Goal: Unclear: Browse casually

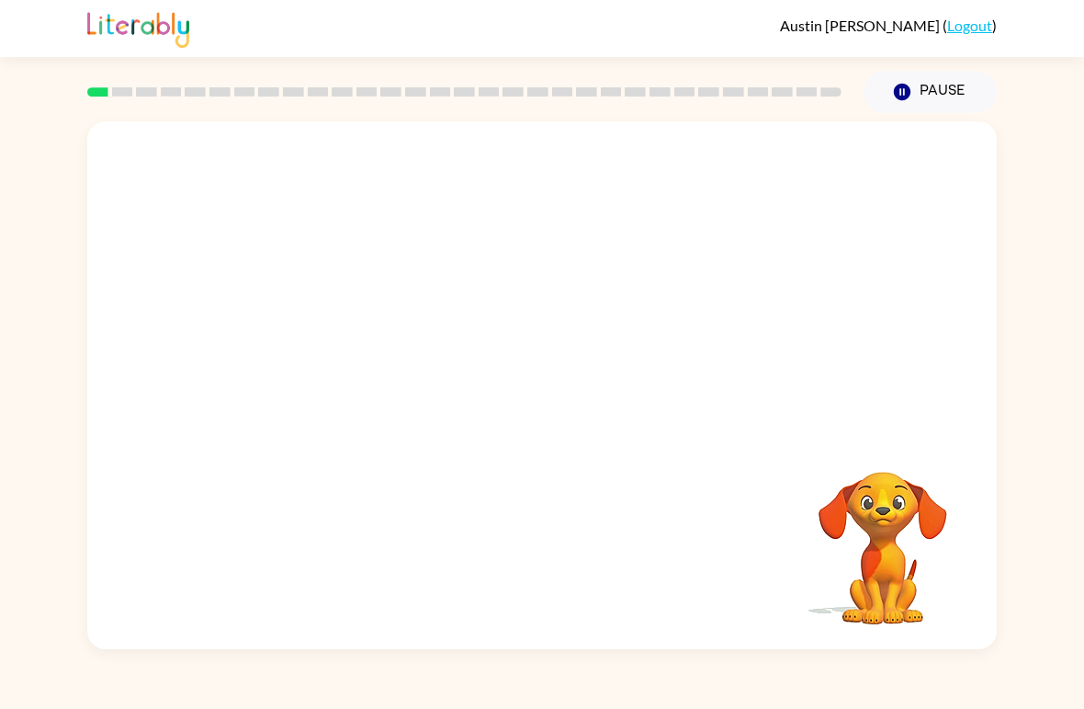
click at [333, 339] on video "Your browser must support playing .mp4 files to use Literably. Please try using…" at bounding box center [542, 277] width 910 height 312
click at [385, 348] on video "Your browser must support playing .mp4 files to use Literably. Please try using…" at bounding box center [542, 277] width 910 height 312
click at [785, 187] on video "Your browser must support playing .mp4 files to use Literably. Please try using…" at bounding box center [542, 277] width 910 height 312
click at [788, 164] on video "Your browser must support playing .mp4 files to use Literably. Please try using…" at bounding box center [542, 277] width 910 height 312
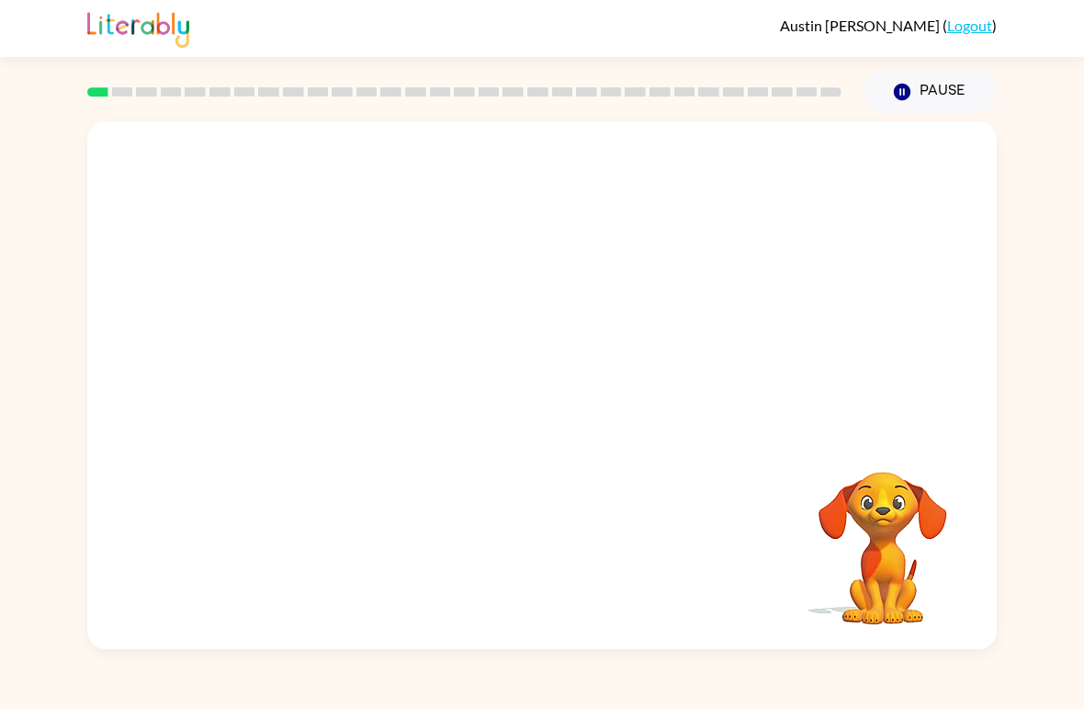
click at [335, 343] on video "Your browser must support playing .mp4 files to use Literably. Please try using…" at bounding box center [542, 277] width 910 height 312
click at [552, 418] on button "button" at bounding box center [542, 394] width 118 height 67
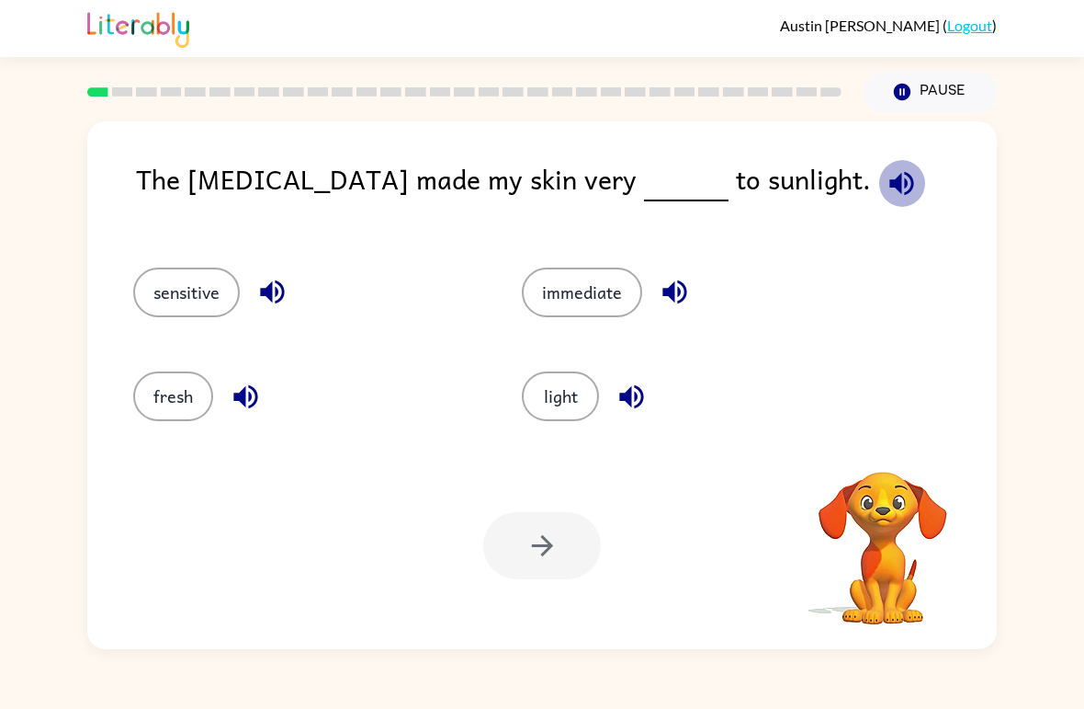
click at [890, 193] on icon "button" at bounding box center [902, 183] width 24 height 24
click at [217, 306] on button "sensitive" at bounding box center [186, 292] width 107 height 50
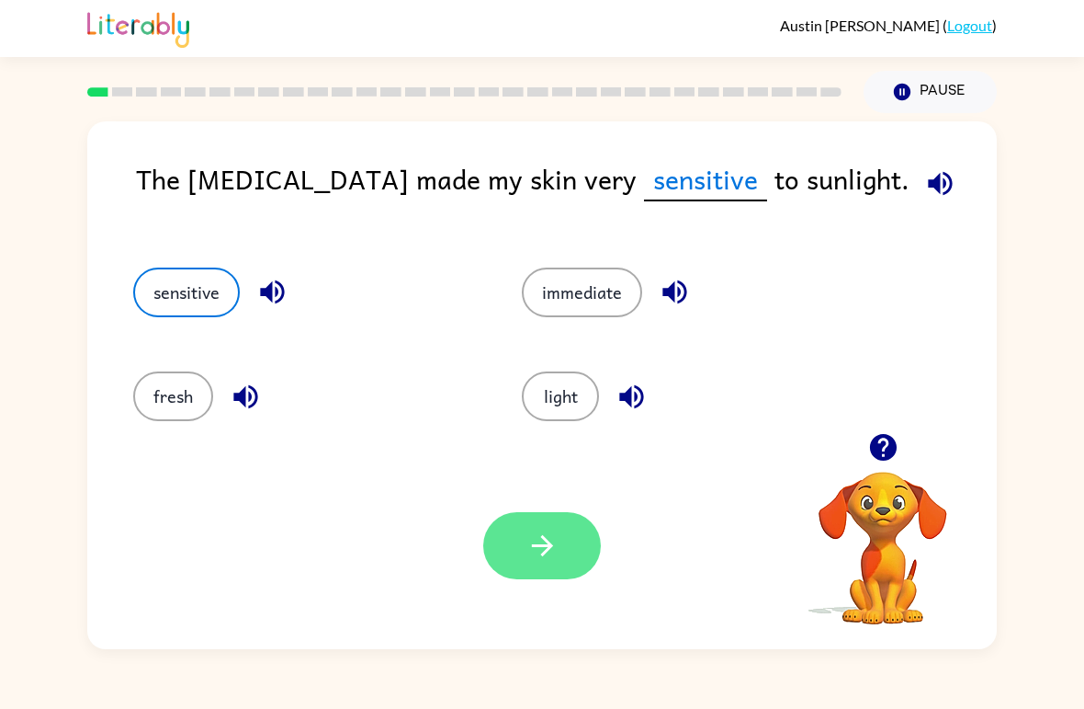
click at [561, 559] on button "button" at bounding box center [542, 545] width 118 height 67
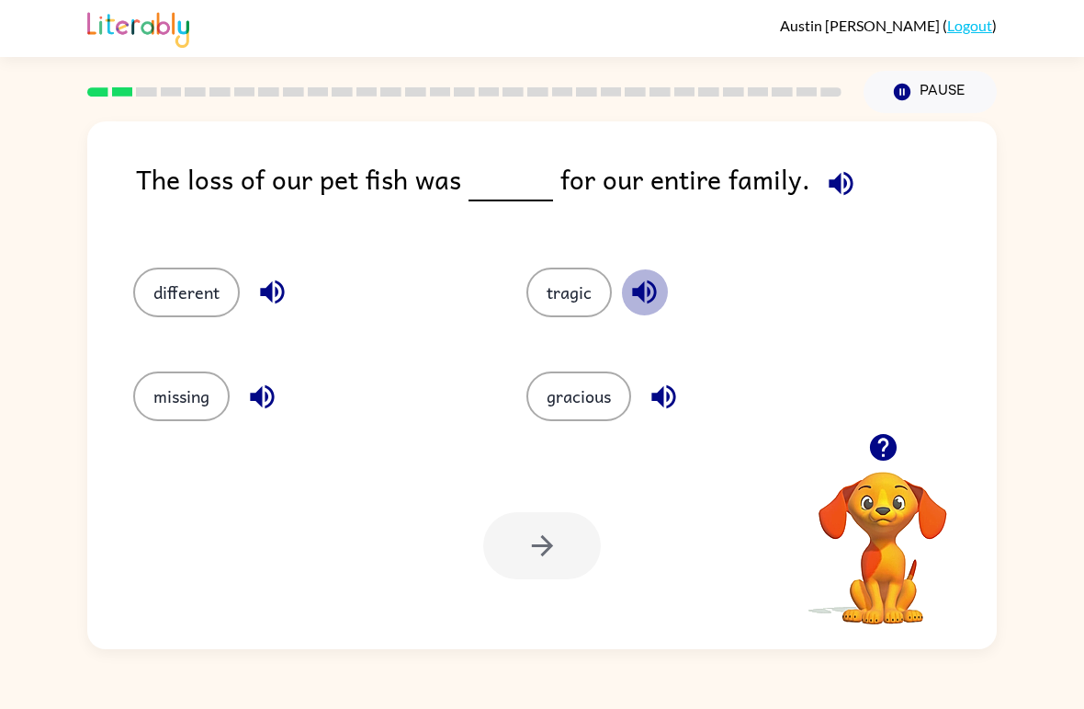
click at [650, 295] on icon "button" at bounding box center [644, 292] width 24 height 24
click at [670, 410] on icon "button" at bounding box center [664, 396] width 32 height 32
click at [888, 448] on icon "button" at bounding box center [882, 447] width 27 height 27
click at [891, 433] on icon "button" at bounding box center [884, 447] width 32 height 32
click at [884, 457] on icon "button" at bounding box center [884, 447] width 32 height 32
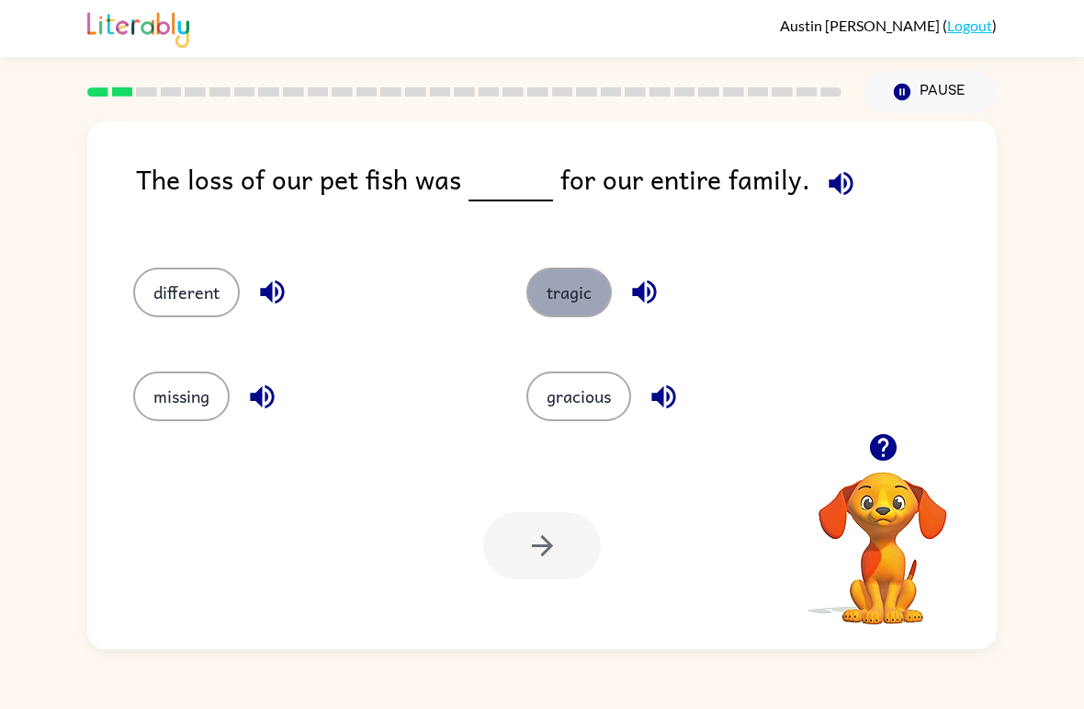
click at [567, 297] on button "tragic" at bounding box center [569, 292] width 85 height 50
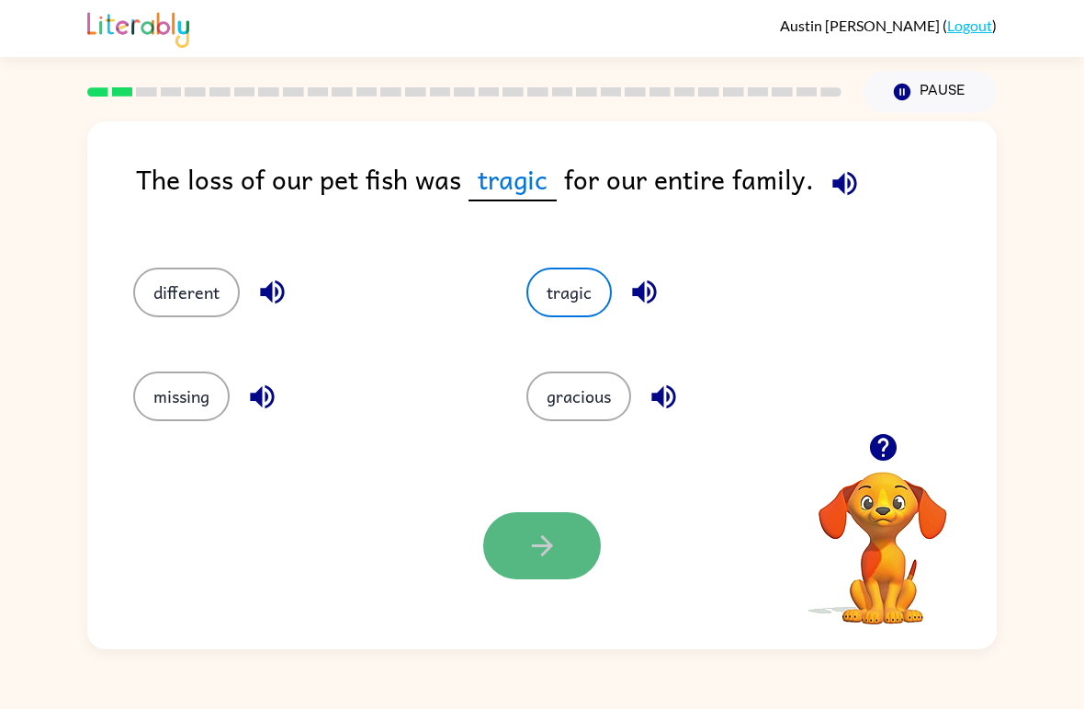
click at [548, 543] on icon "button" at bounding box center [541, 545] width 21 height 21
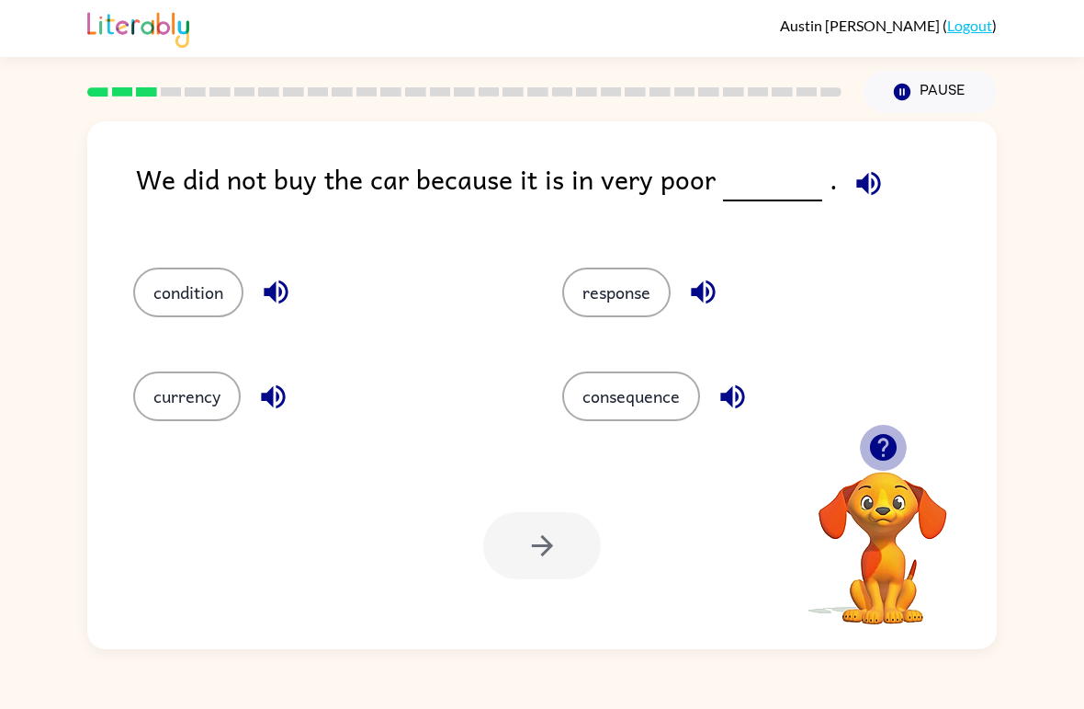
click at [872, 464] on button "button" at bounding box center [883, 447] width 47 height 47
click at [208, 304] on button "condition" at bounding box center [188, 292] width 110 height 50
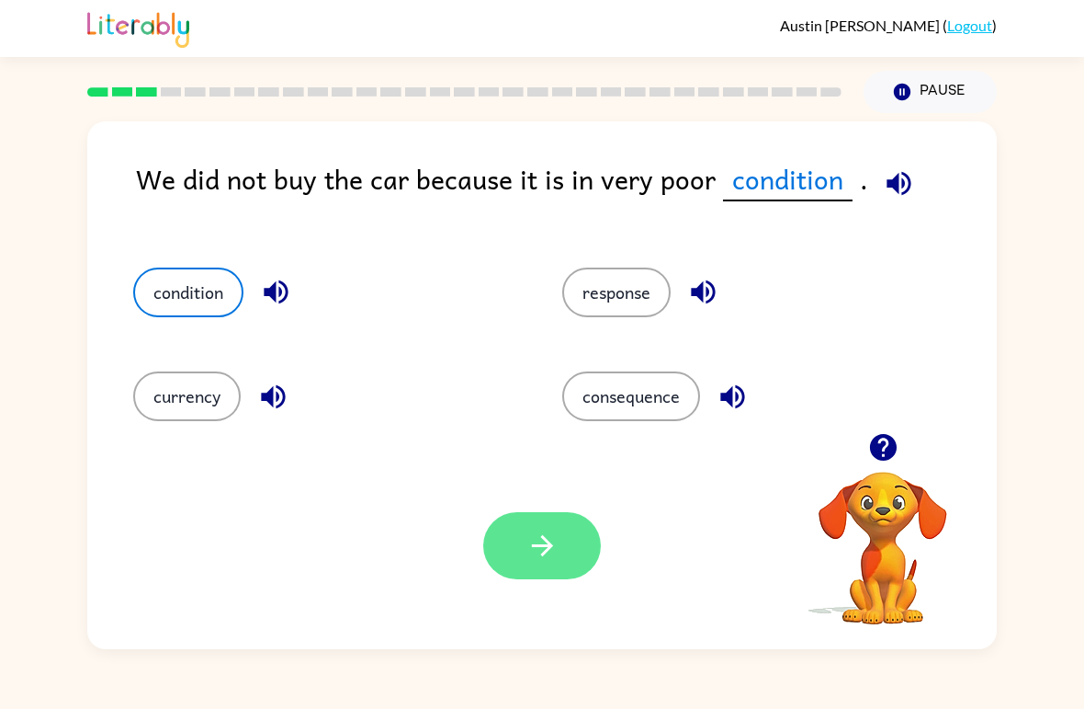
click at [510, 552] on button "button" at bounding box center [542, 545] width 118 height 67
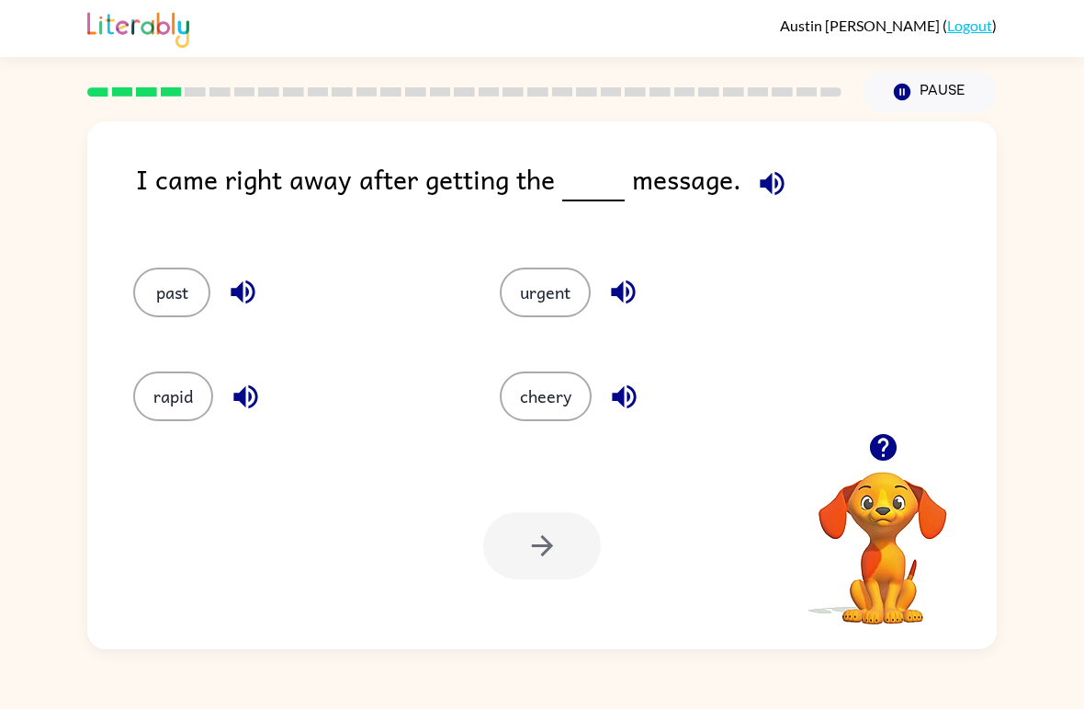
click at [558, 319] on div "urgent" at bounding box center [648, 284] width 367 height 104
click at [560, 311] on button "urgent" at bounding box center [545, 292] width 91 height 50
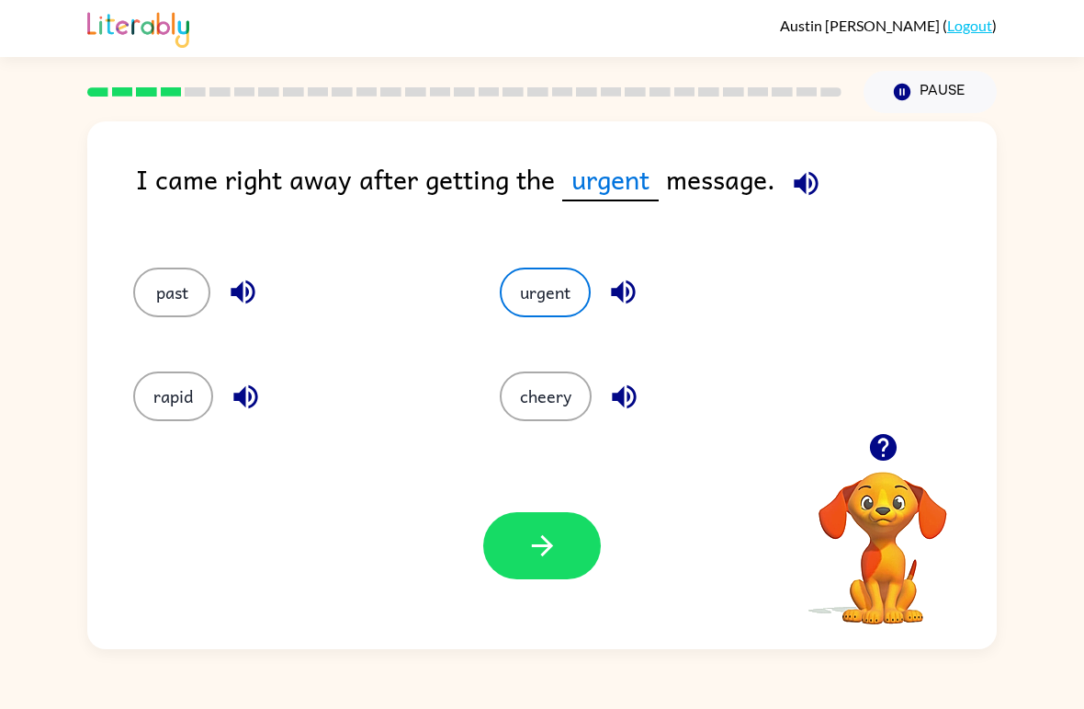
click at [811, 201] on button "button" at bounding box center [806, 183] width 47 height 47
click at [527, 541] on icon "button" at bounding box center [543, 545] width 32 height 32
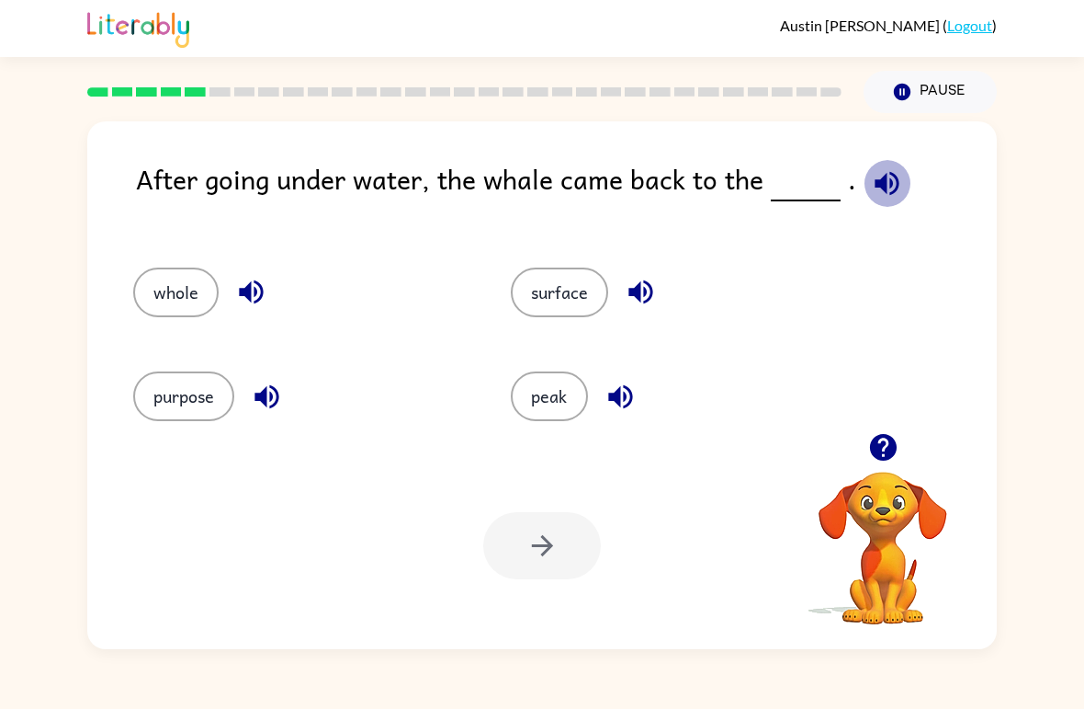
click at [886, 187] on icon "button" at bounding box center [887, 183] width 24 height 24
click at [562, 300] on button "surface" at bounding box center [559, 292] width 97 height 50
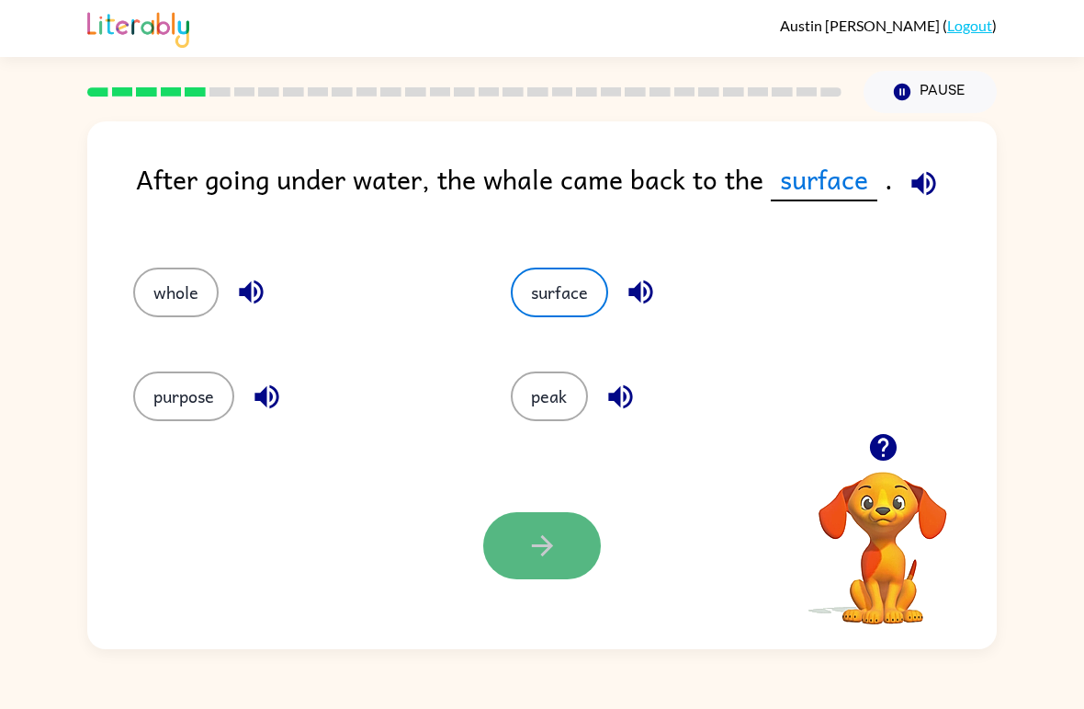
click at [535, 538] on icon "button" at bounding box center [543, 545] width 32 height 32
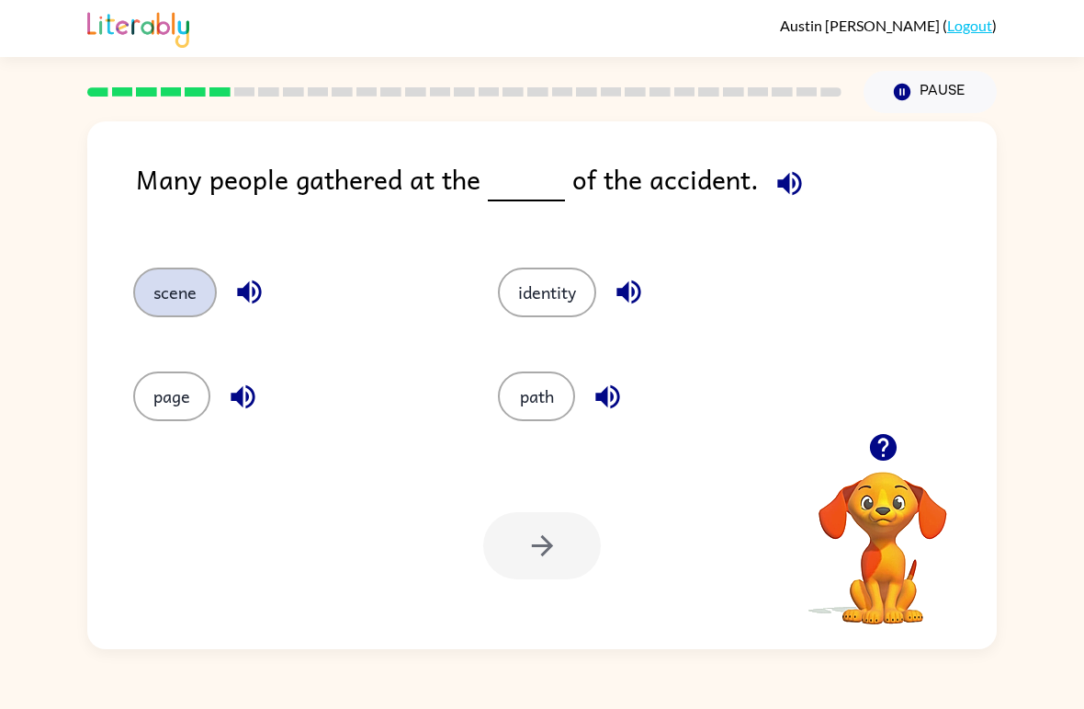
click at [192, 303] on button "scene" at bounding box center [175, 292] width 84 height 50
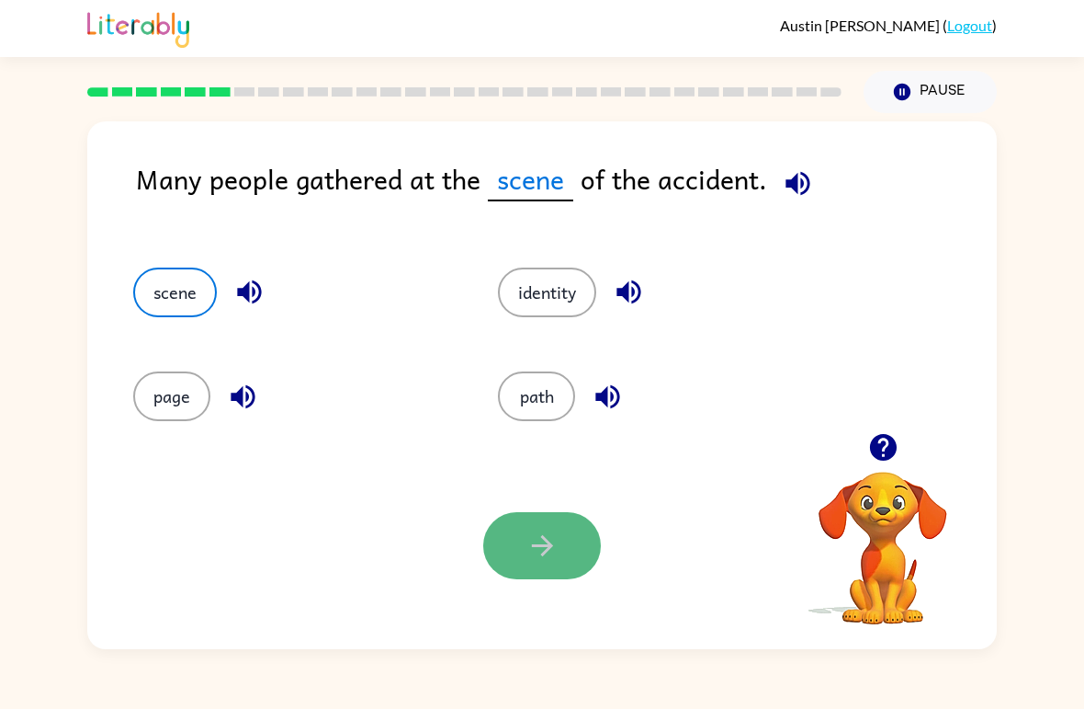
click at [520, 536] on button "button" at bounding box center [542, 545] width 118 height 67
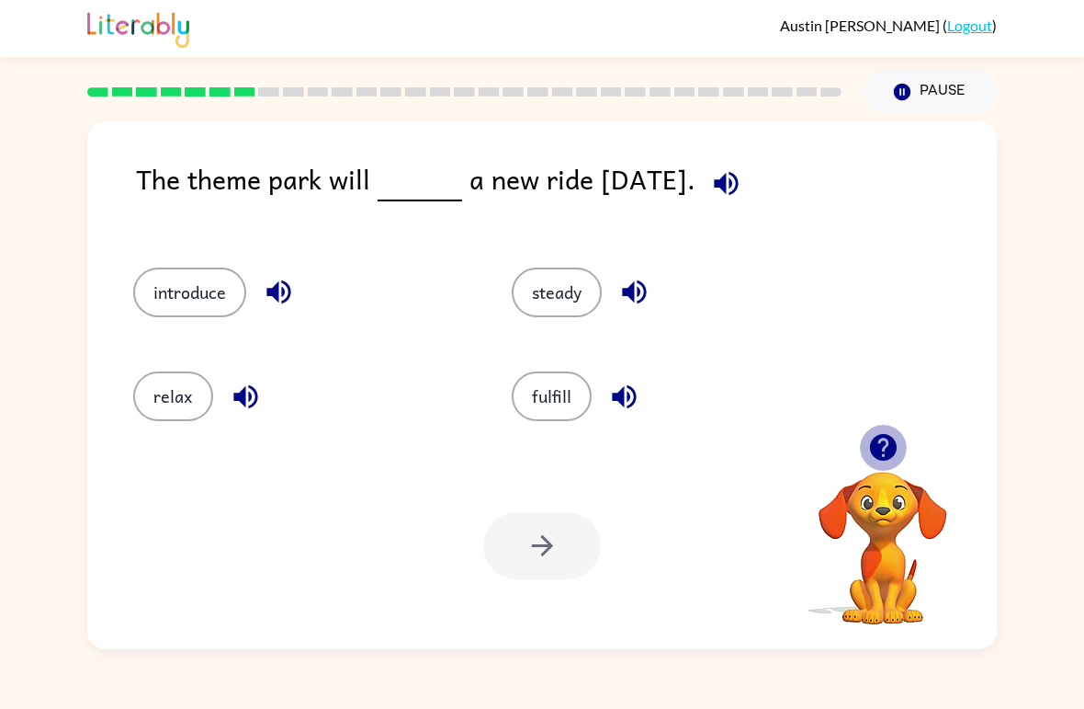
click at [891, 444] on icon "button" at bounding box center [882, 447] width 27 height 27
click at [214, 308] on button "introduce" at bounding box center [189, 292] width 113 height 50
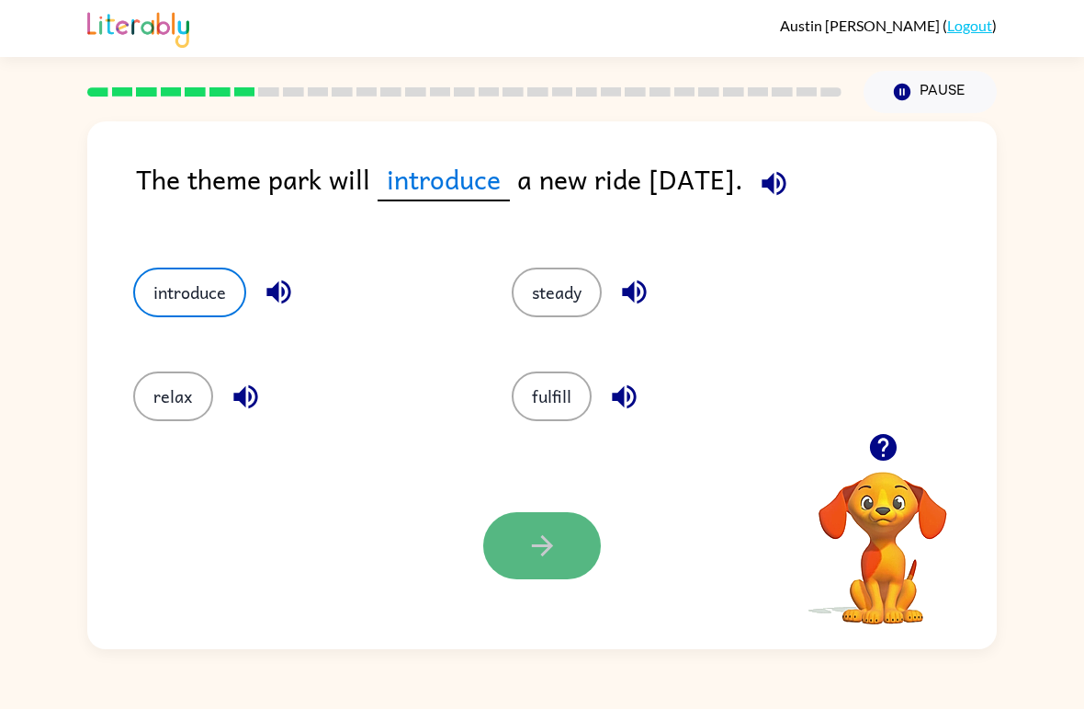
click at [584, 555] on button "button" at bounding box center [542, 545] width 118 height 67
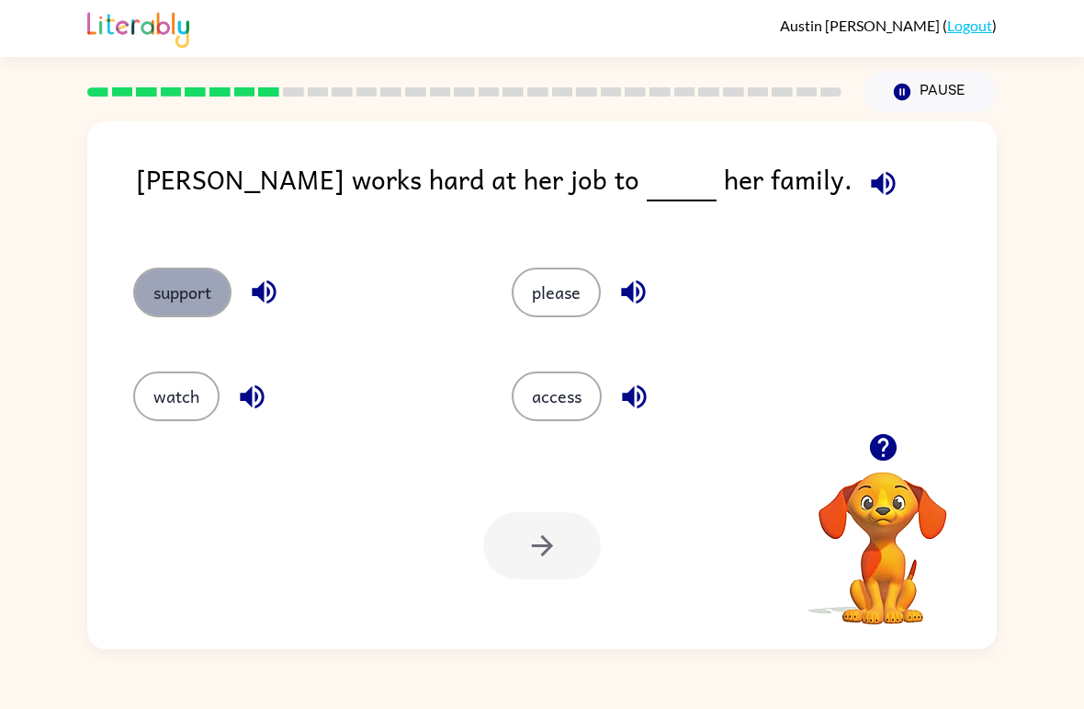
click at [197, 296] on button "support" at bounding box center [182, 292] width 98 height 50
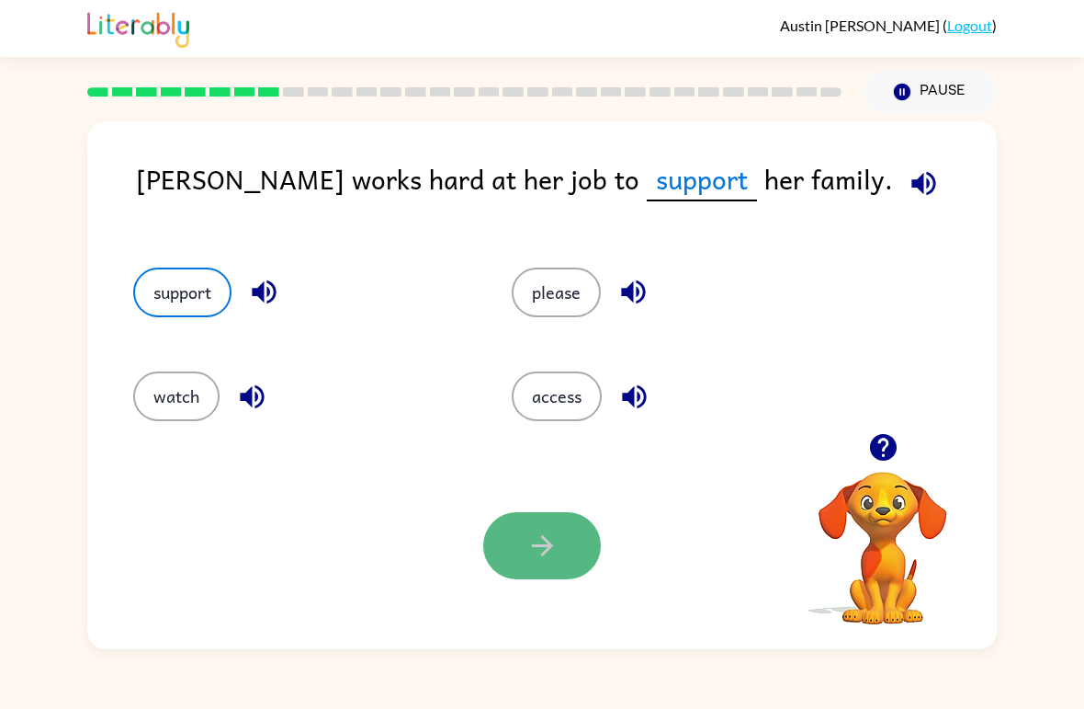
click at [539, 525] on button "button" at bounding box center [542, 545] width 118 height 67
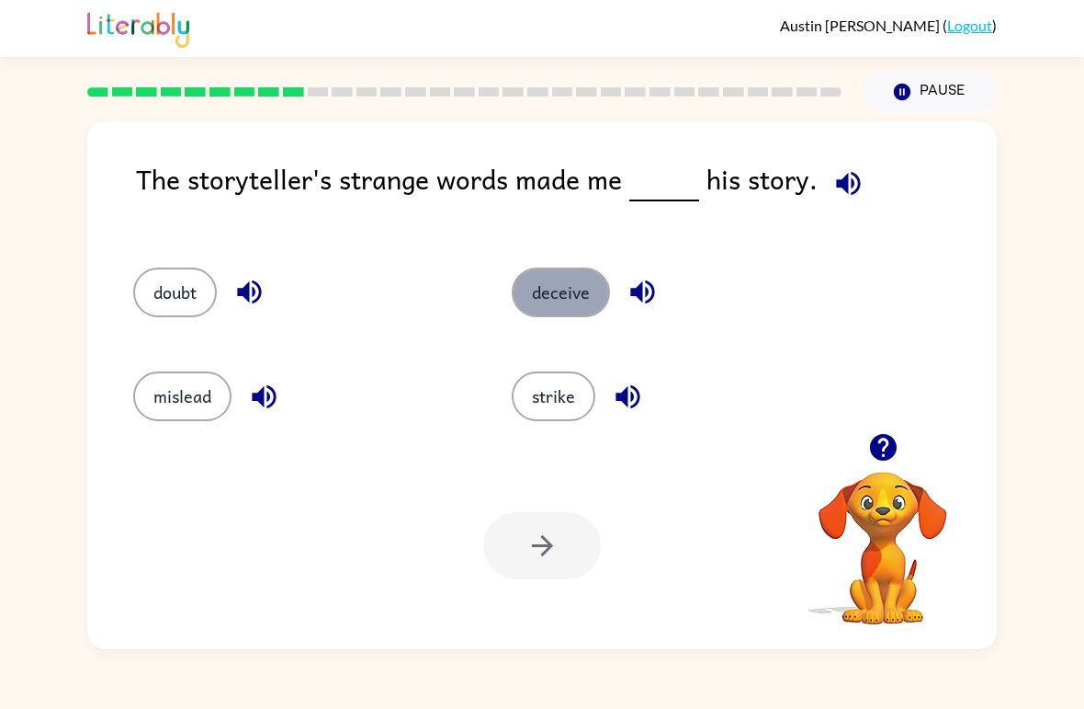
click at [593, 282] on button "deceive" at bounding box center [561, 292] width 98 height 50
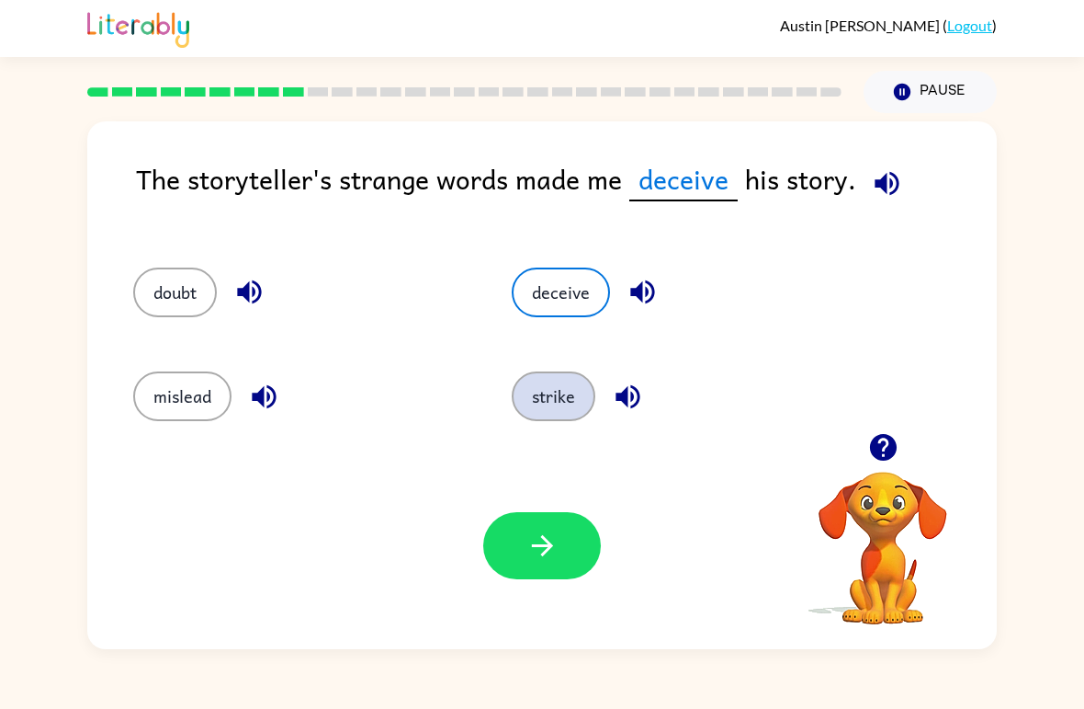
click at [555, 406] on button "strike" at bounding box center [554, 396] width 84 height 50
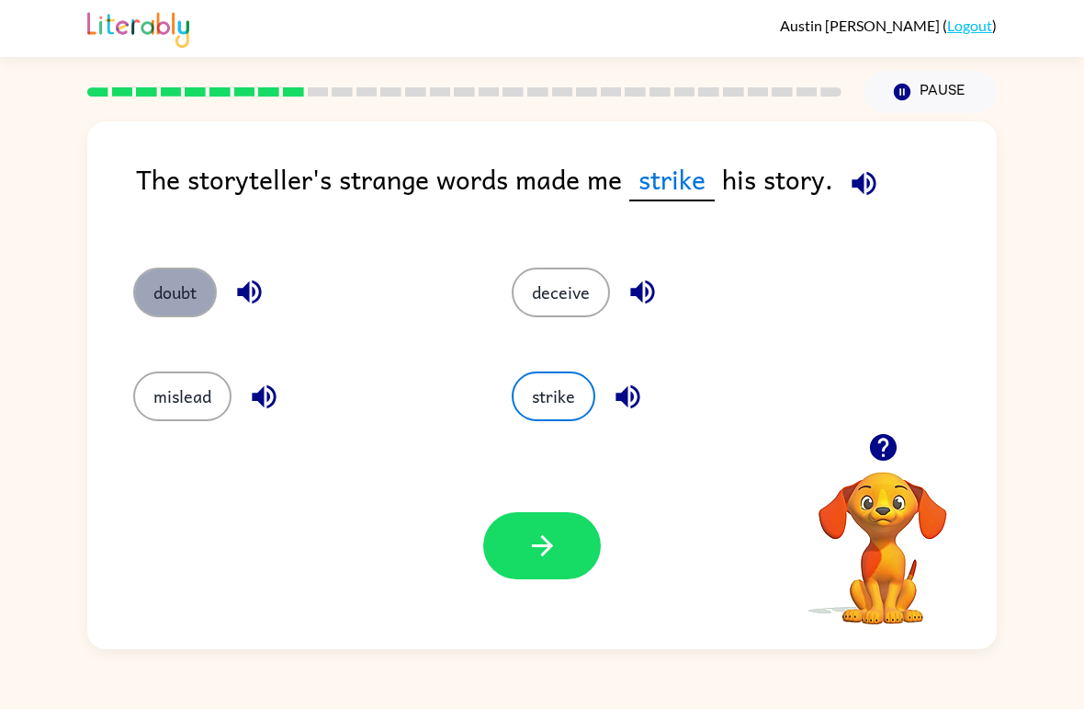
click at [189, 298] on button "doubt" at bounding box center [175, 292] width 84 height 50
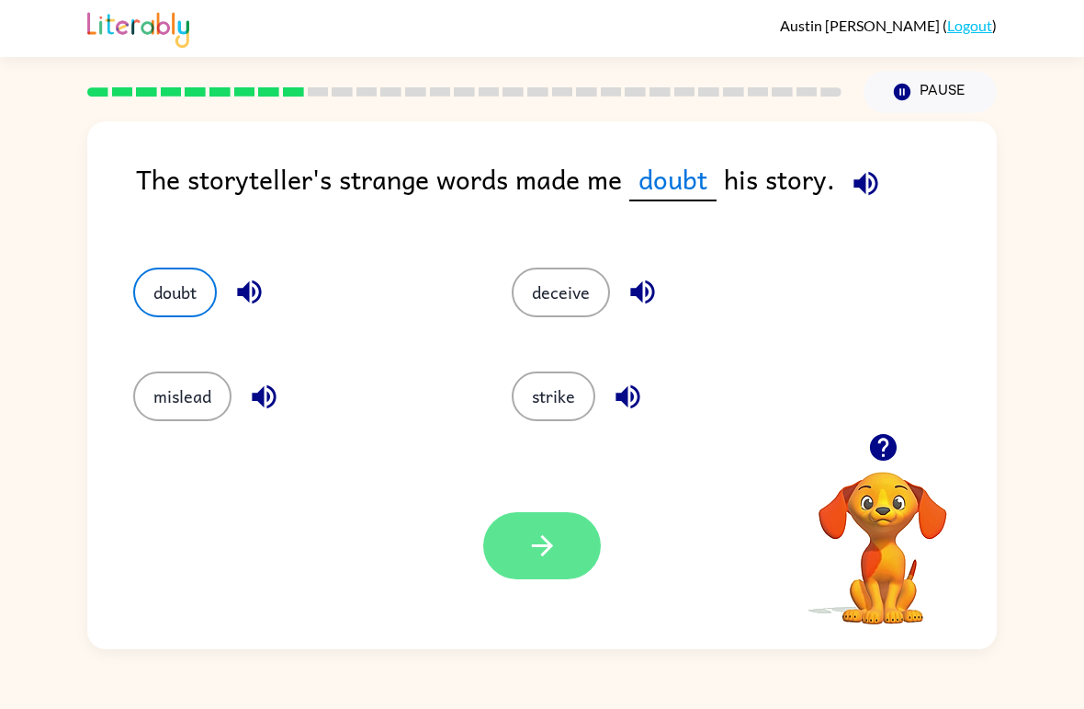
click at [533, 537] on icon "button" at bounding box center [543, 545] width 32 height 32
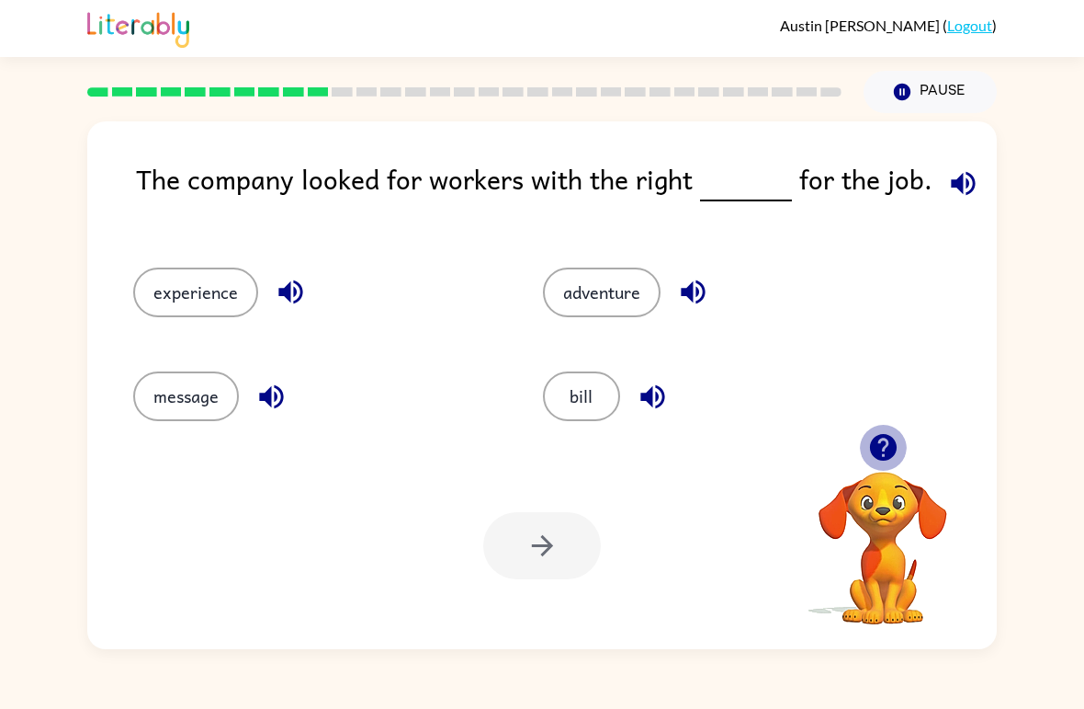
click at [887, 436] on icon "button" at bounding box center [882, 447] width 27 height 27
click at [874, 445] on icon "button" at bounding box center [882, 447] width 27 height 27
click at [201, 300] on button "experience" at bounding box center [195, 292] width 125 height 50
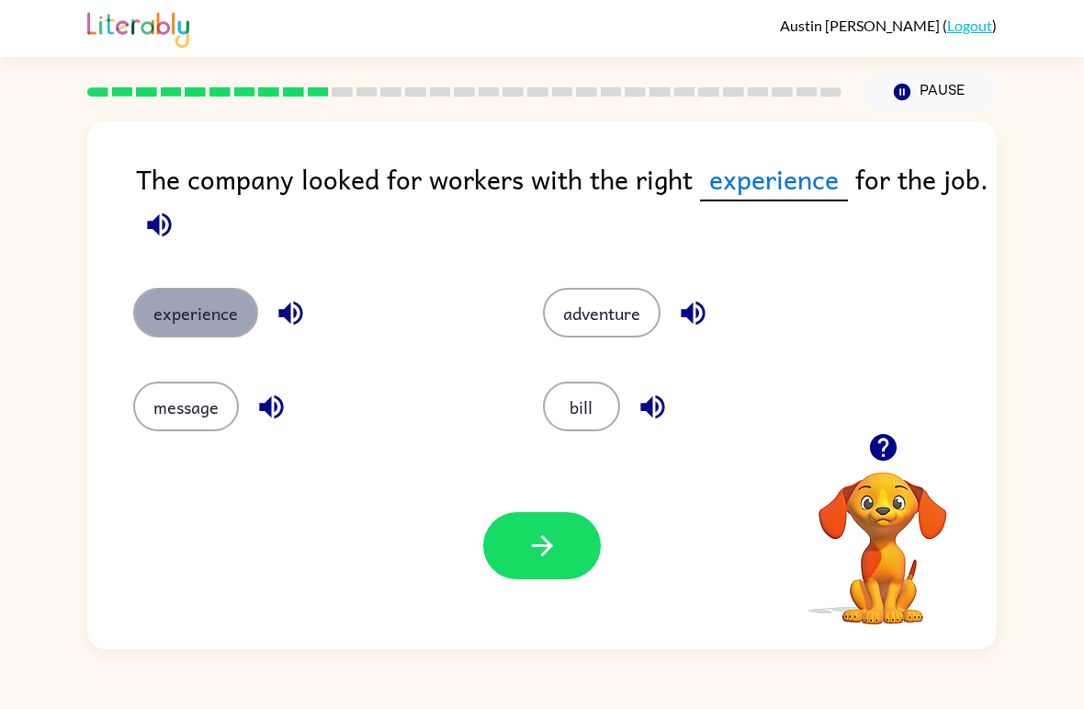
click at [227, 309] on button "experience" at bounding box center [195, 313] width 125 height 50
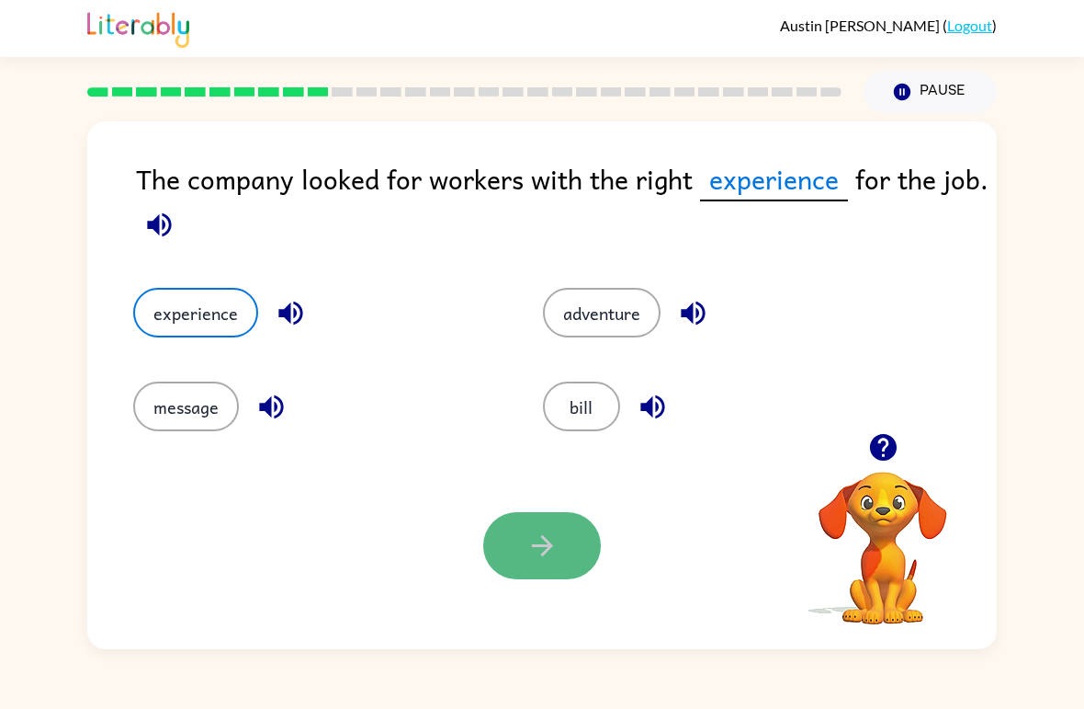
click at [539, 544] on icon "button" at bounding box center [543, 545] width 32 height 32
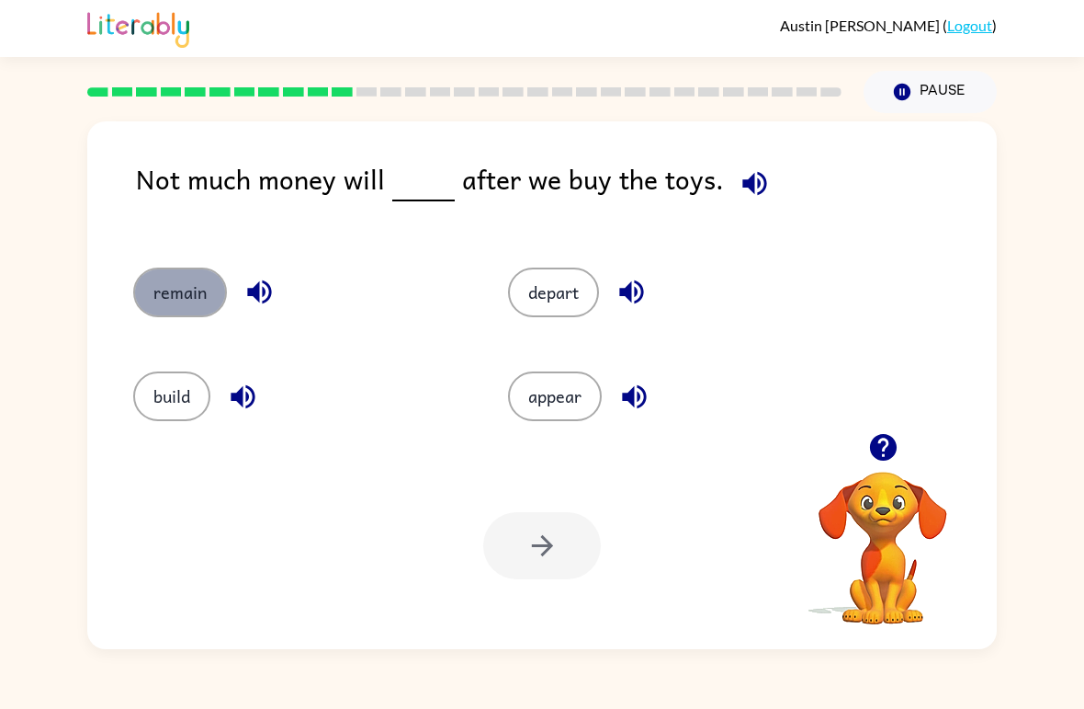
click at [193, 280] on button "remain" at bounding box center [180, 292] width 94 height 50
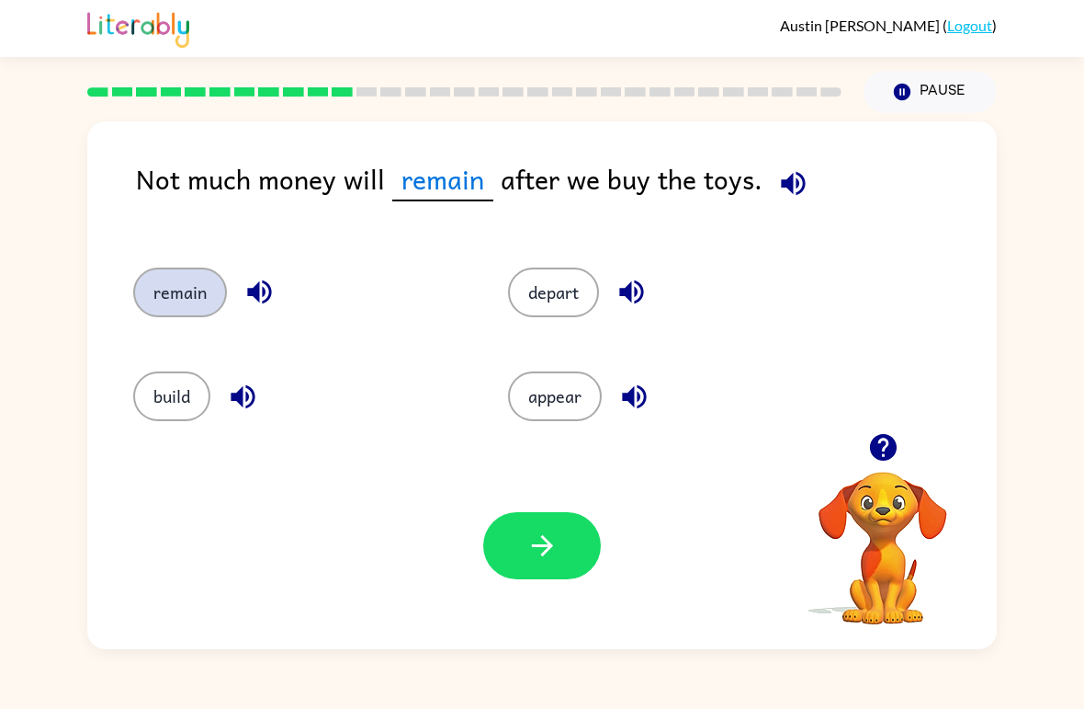
click at [187, 306] on button "remain" at bounding box center [180, 292] width 94 height 50
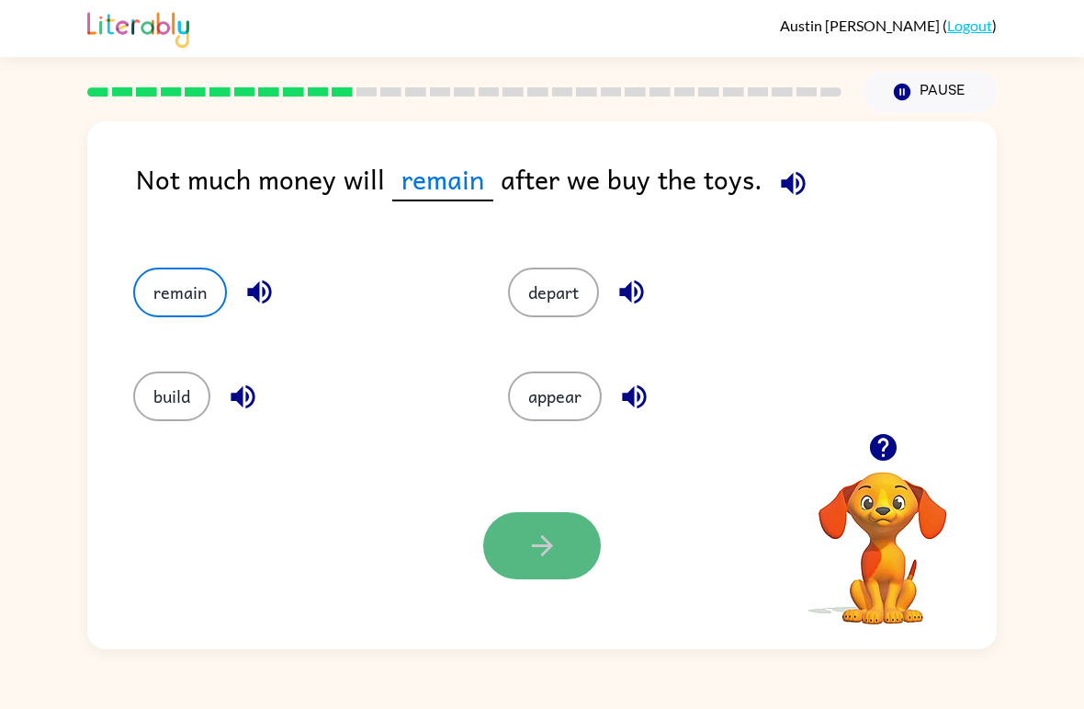
click at [541, 567] on button "button" at bounding box center [542, 545] width 118 height 67
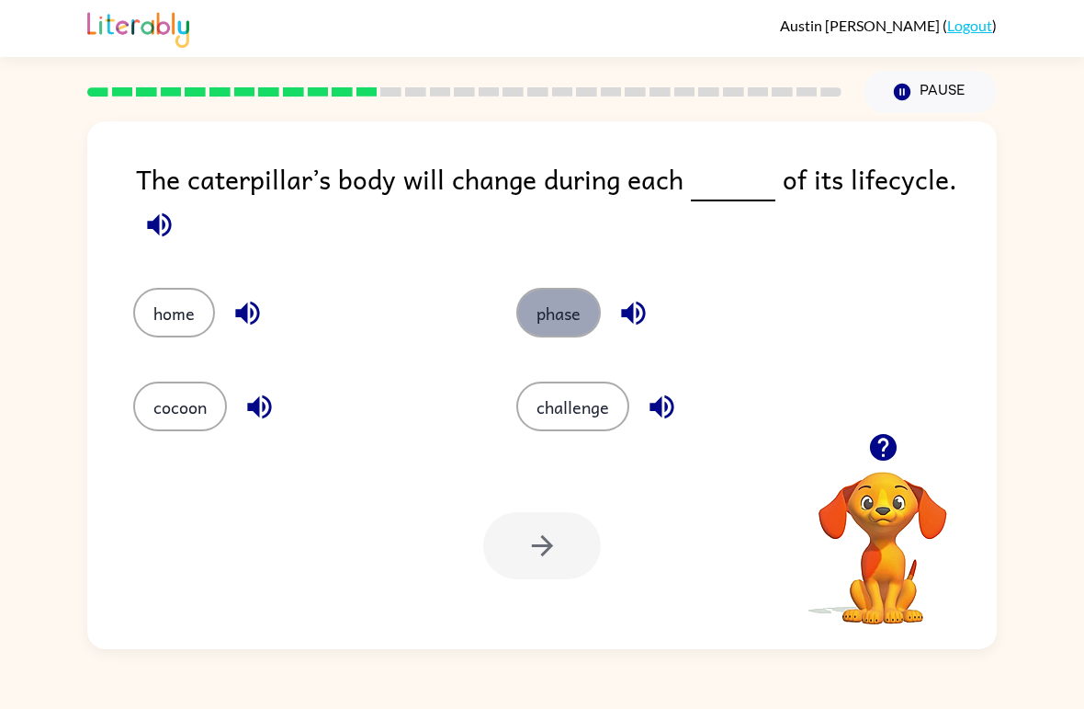
click at [549, 335] on button "phase" at bounding box center [558, 313] width 85 height 50
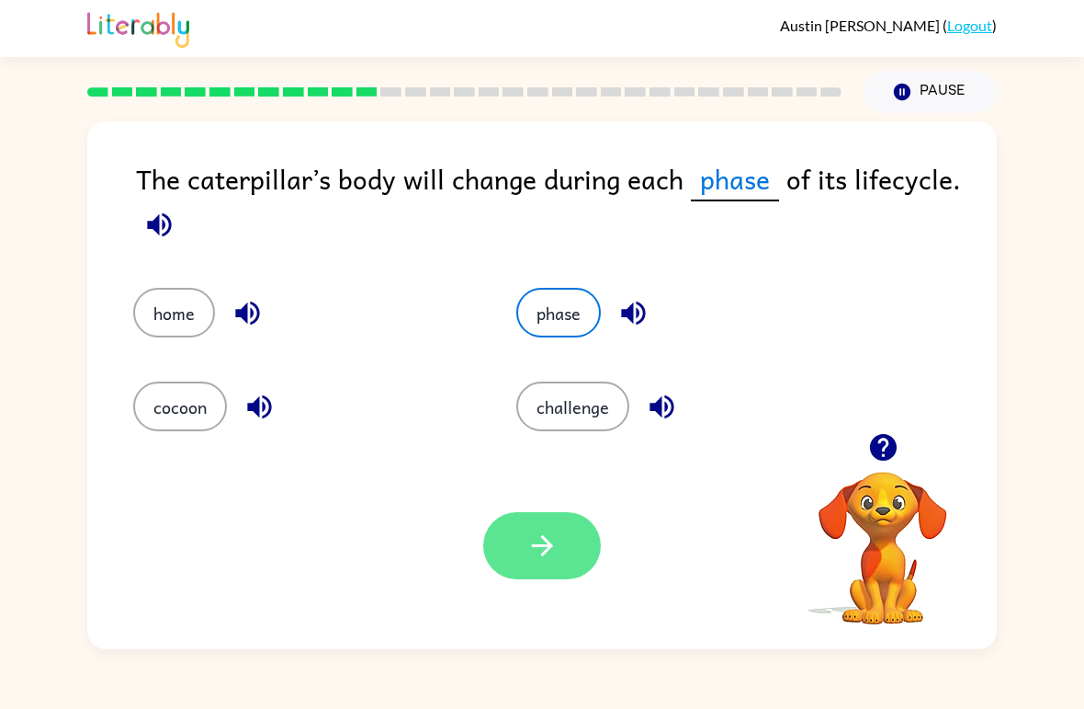
click at [550, 554] on icon "button" at bounding box center [543, 545] width 32 height 32
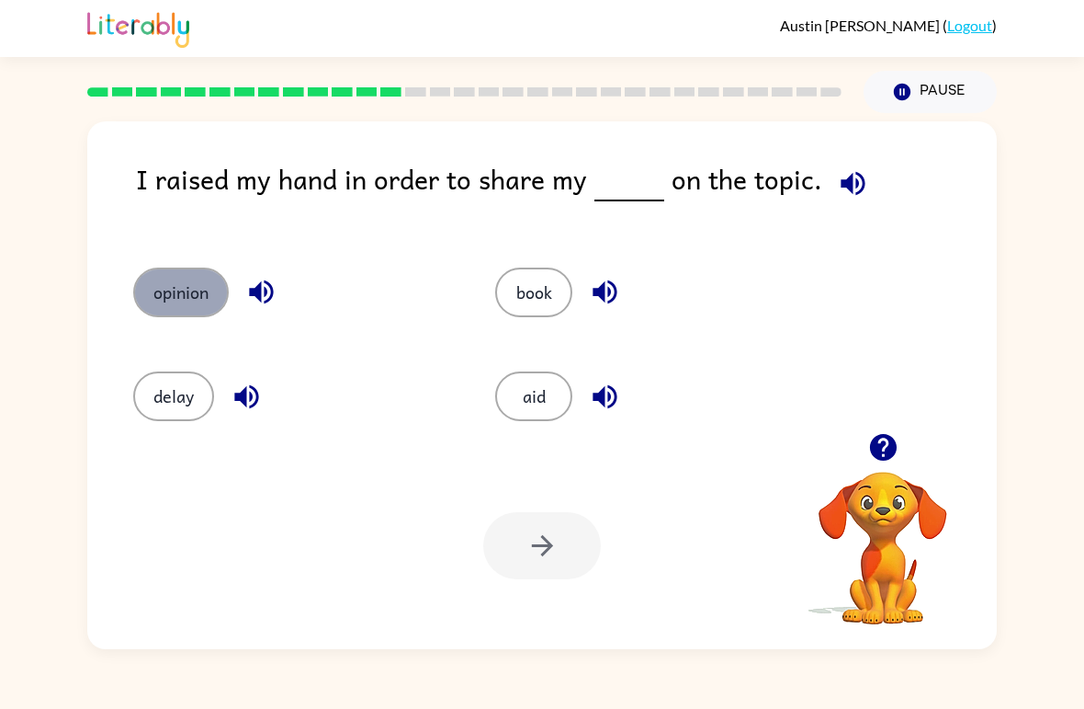
click at [193, 307] on button "opinion" at bounding box center [181, 292] width 96 height 50
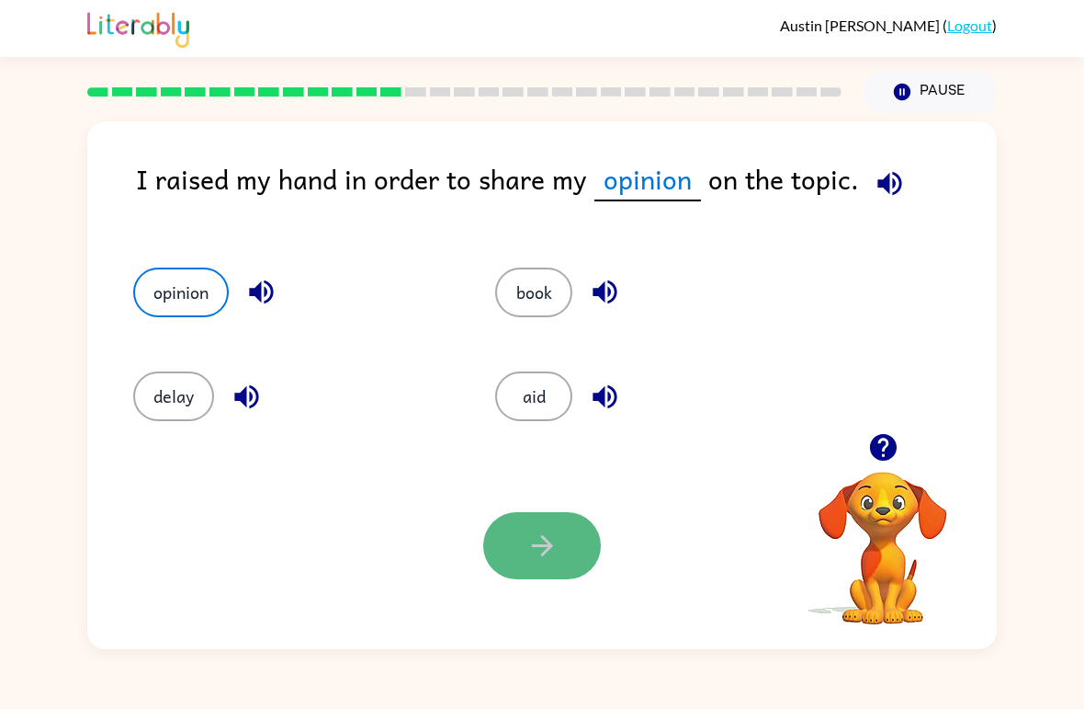
click at [543, 532] on icon "button" at bounding box center [543, 545] width 32 height 32
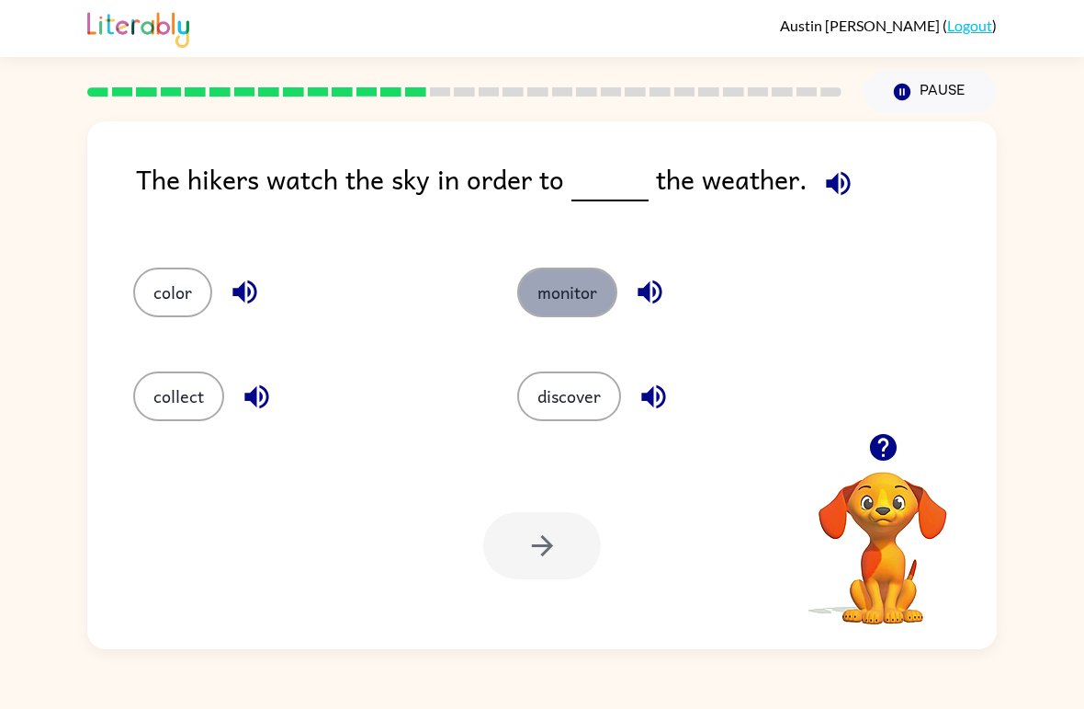
click at [584, 301] on button "monitor" at bounding box center [567, 292] width 100 height 50
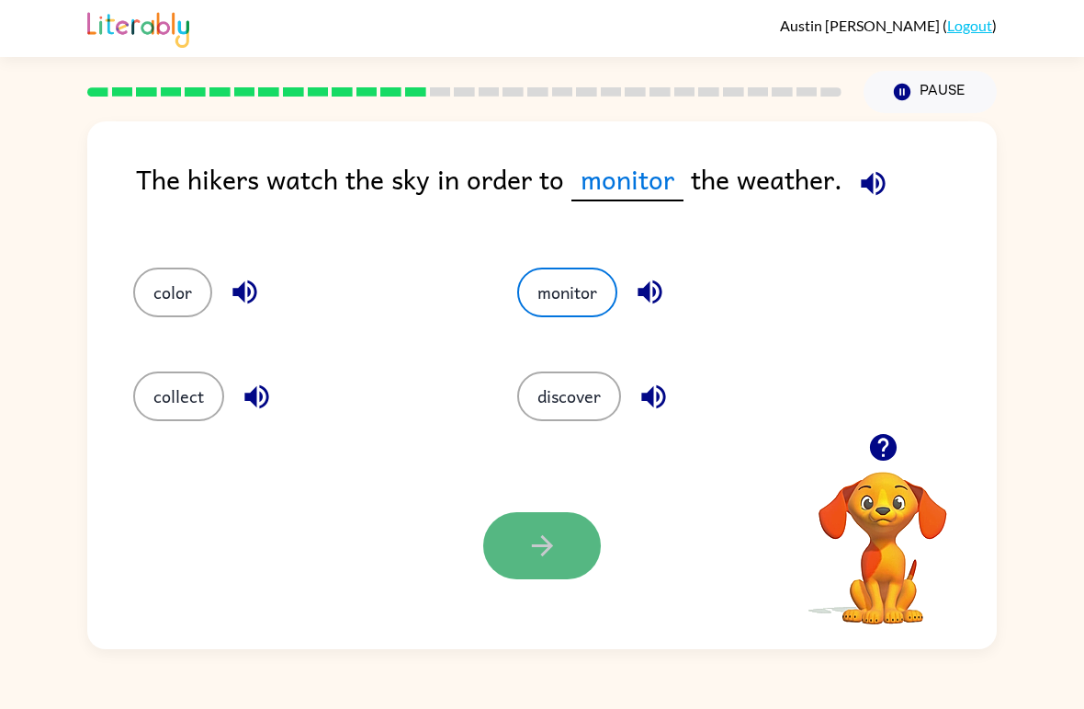
click at [552, 532] on icon "button" at bounding box center [543, 545] width 32 height 32
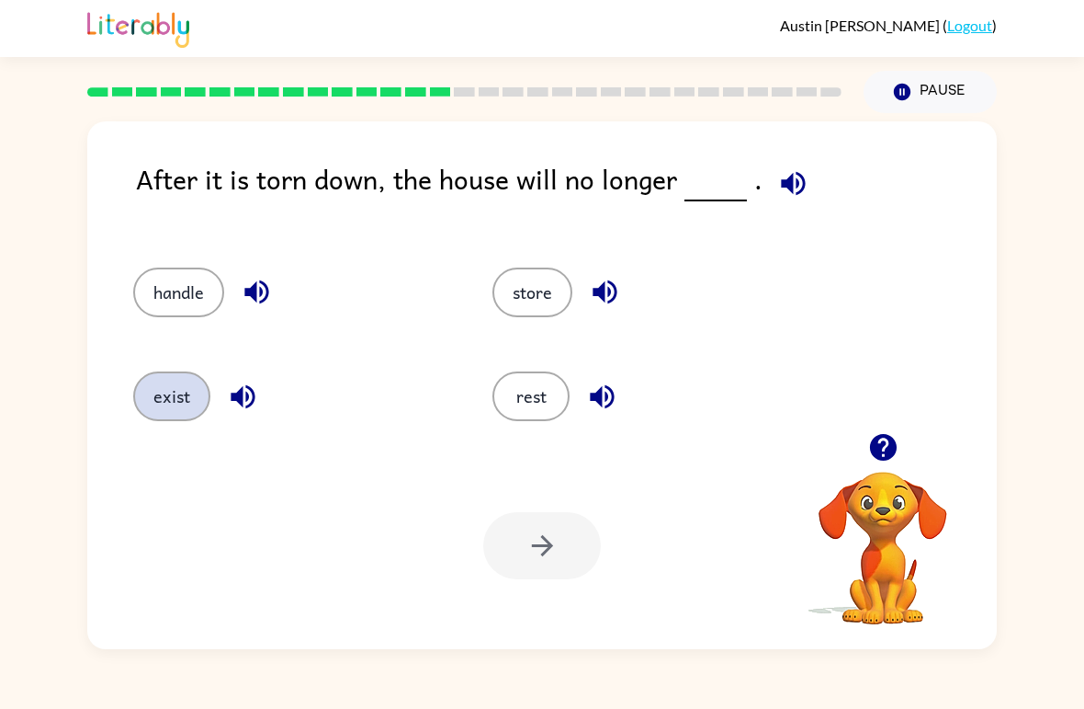
click at [193, 384] on button "exist" at bounding box center [171, 396] width 77 height 50
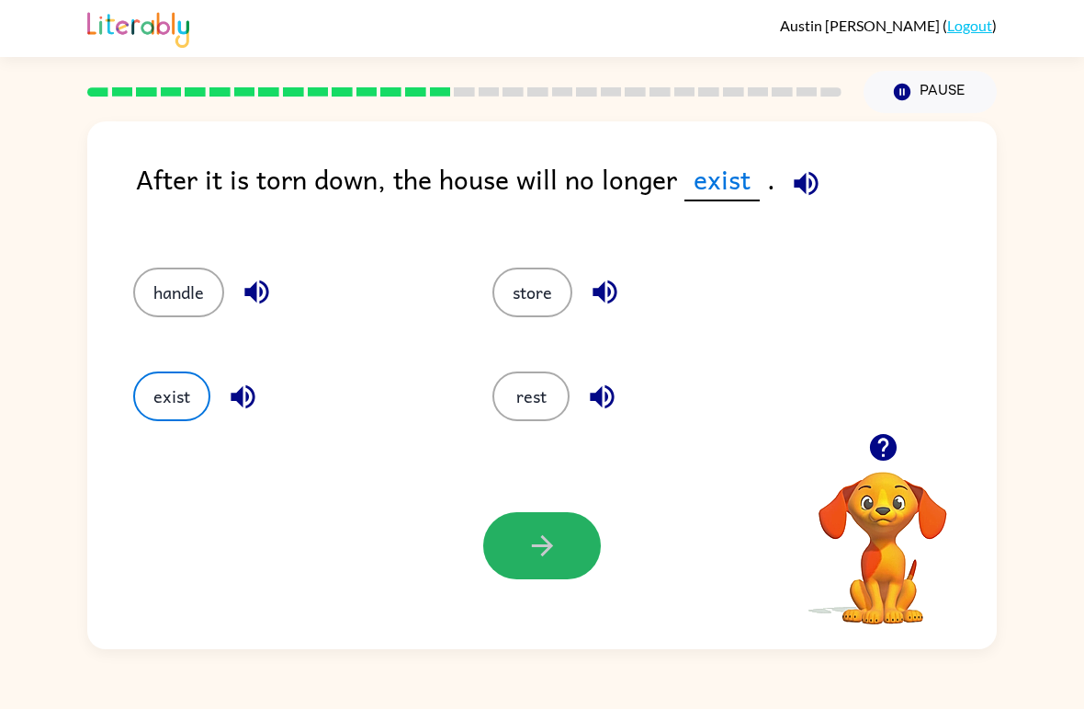
click at [545, 553] on icon "button" at bounding box center [541, 545] width 21 height 21
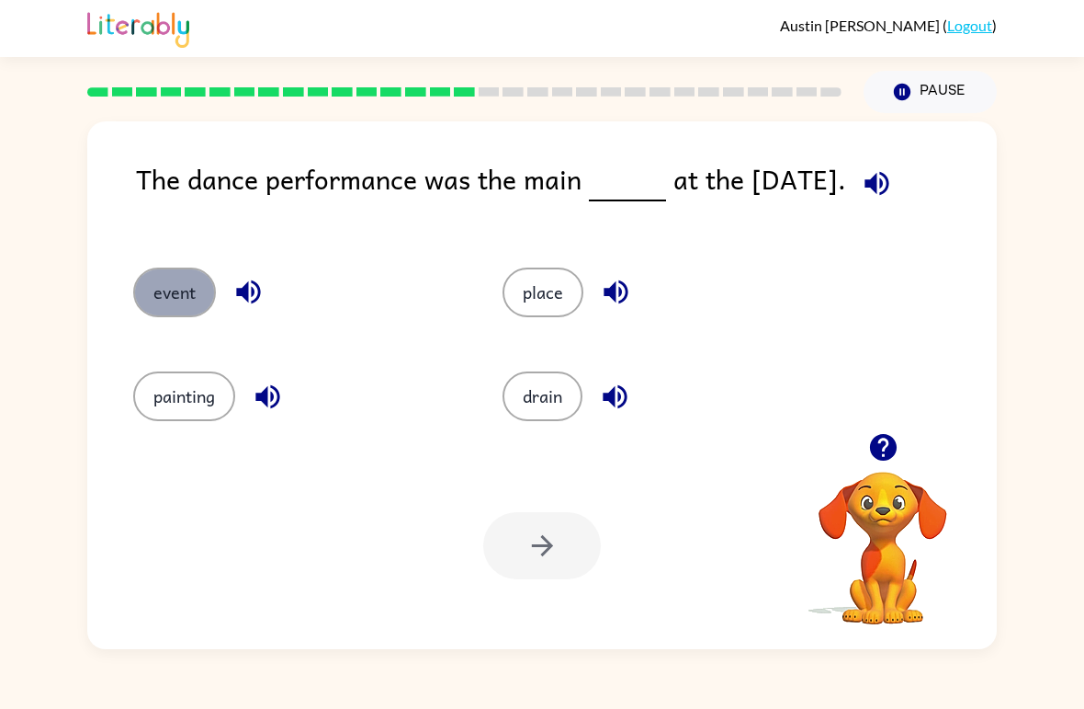
click at [172, 287] on button "event" at bounding box center [174, 292] width 83 height 50
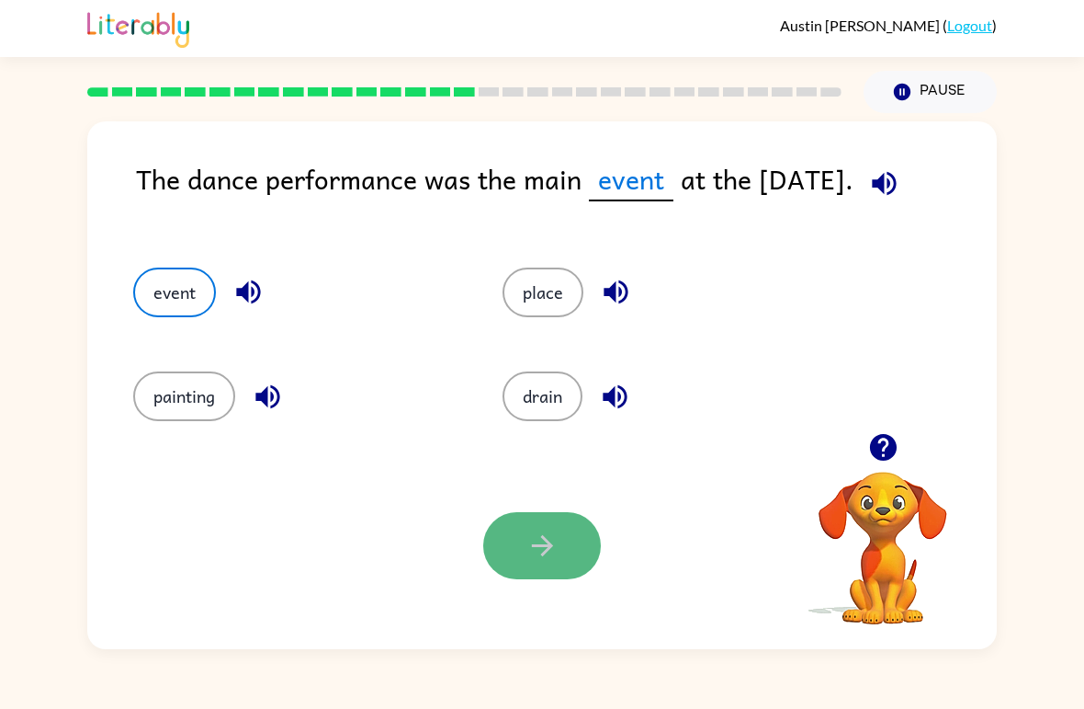
click at [546, 564] on button "button" at bounding box center [542, 545] width 118 height 67
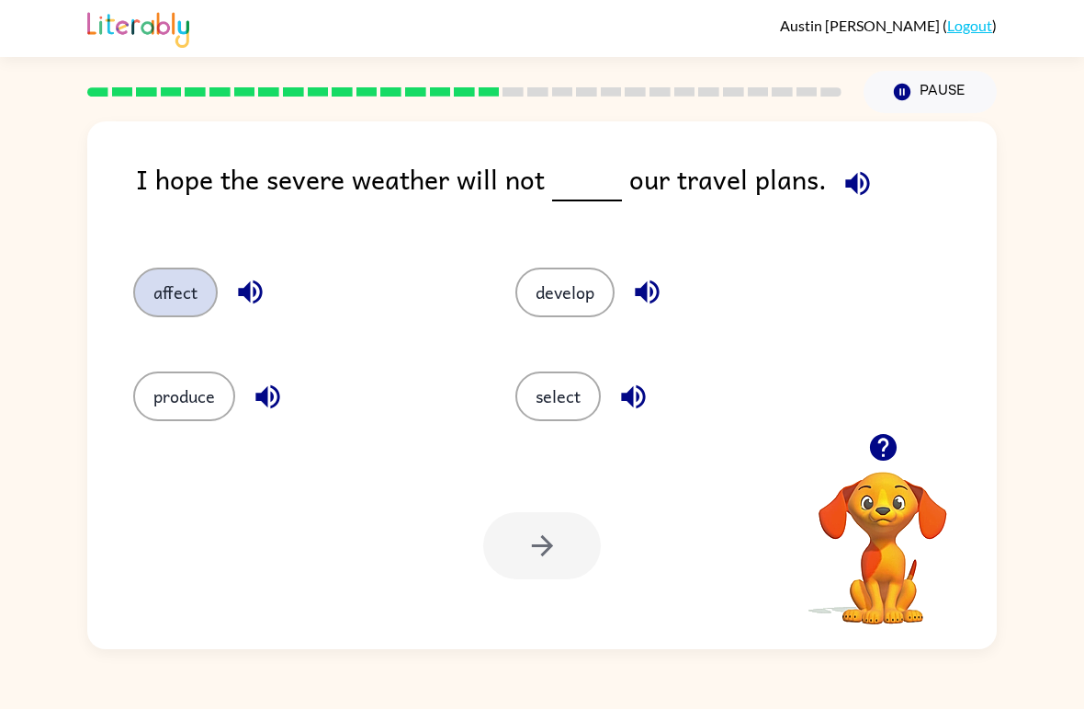
click at [185, 280] on button "affect" at bounding box center [175, 292] width 85 height 50
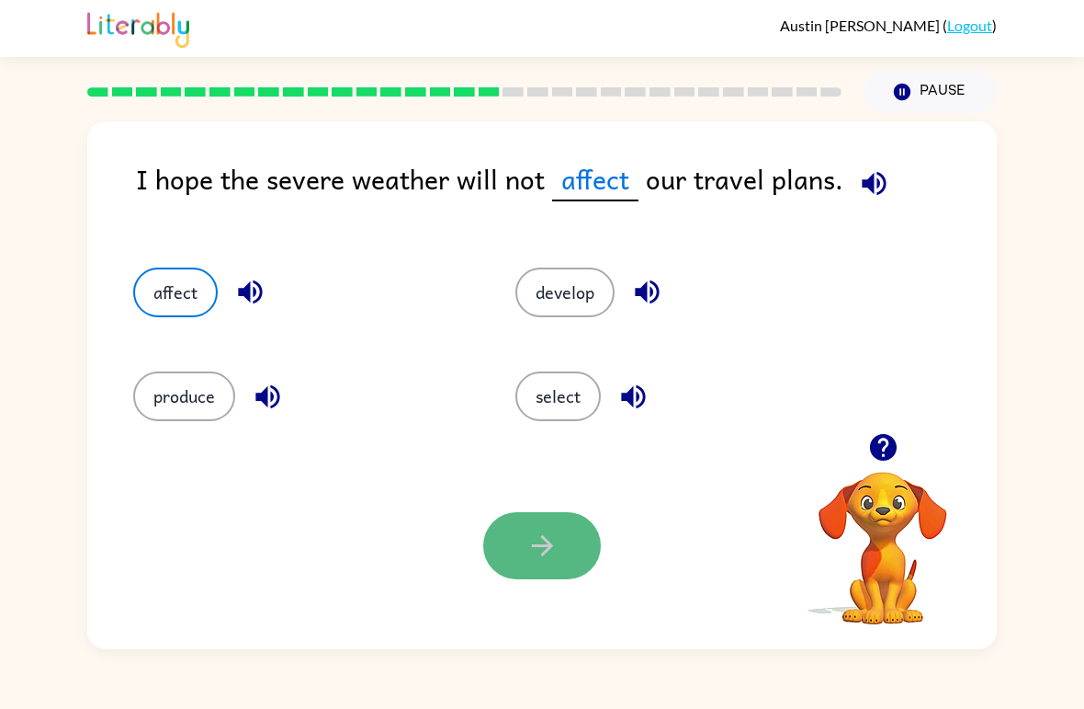
click at [565, 563] on button "button" at bounding box center [542, 545] width 118 height 67
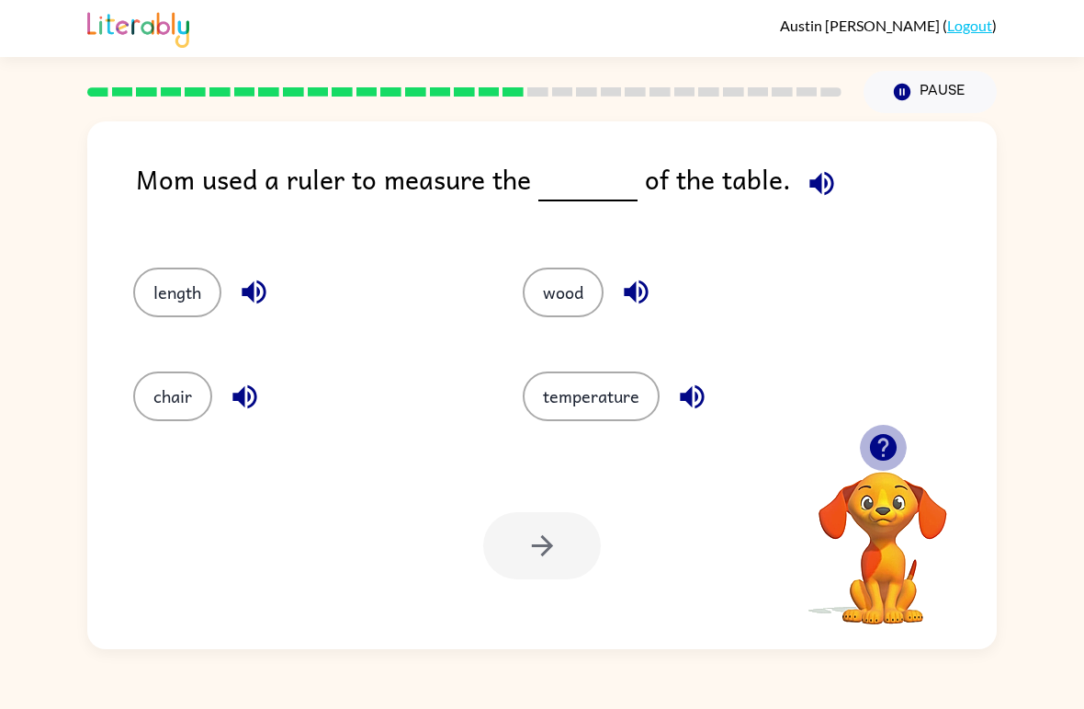
click at [884, 439] on icon "button" at bounding box center [884, 447] width 32 height 32
click at [191, 309] on button "length" at bounding box center [177, 292] width 88 height 50
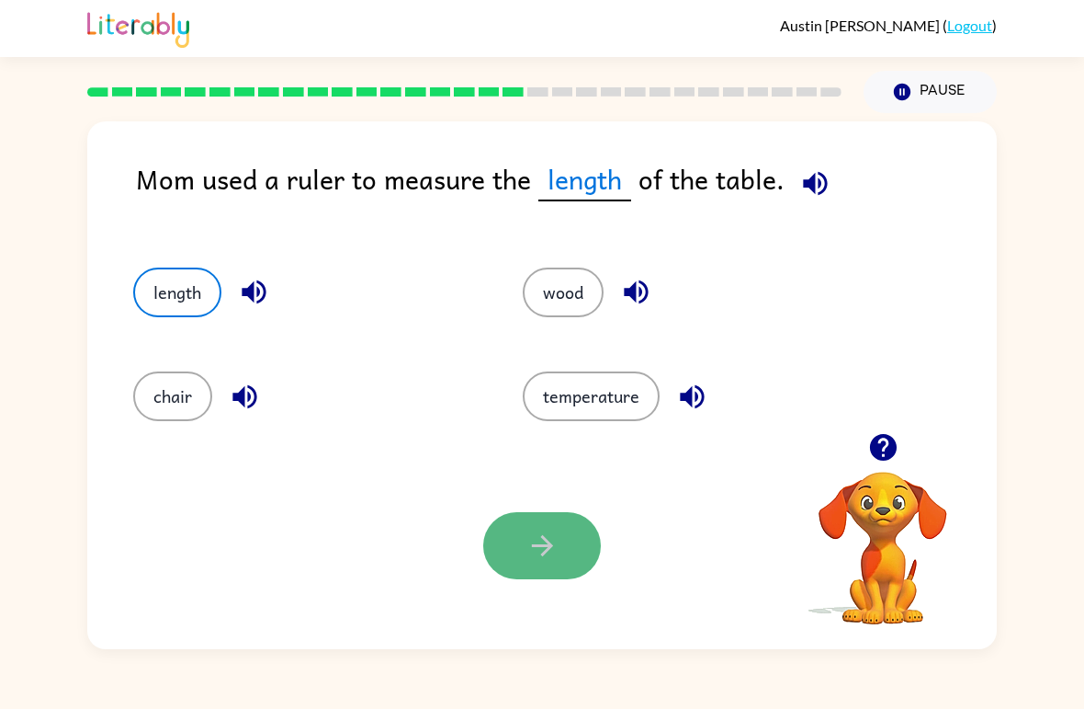
click at [522, 543] on button "button" at bounding box center [542, 545] width 118 height 67
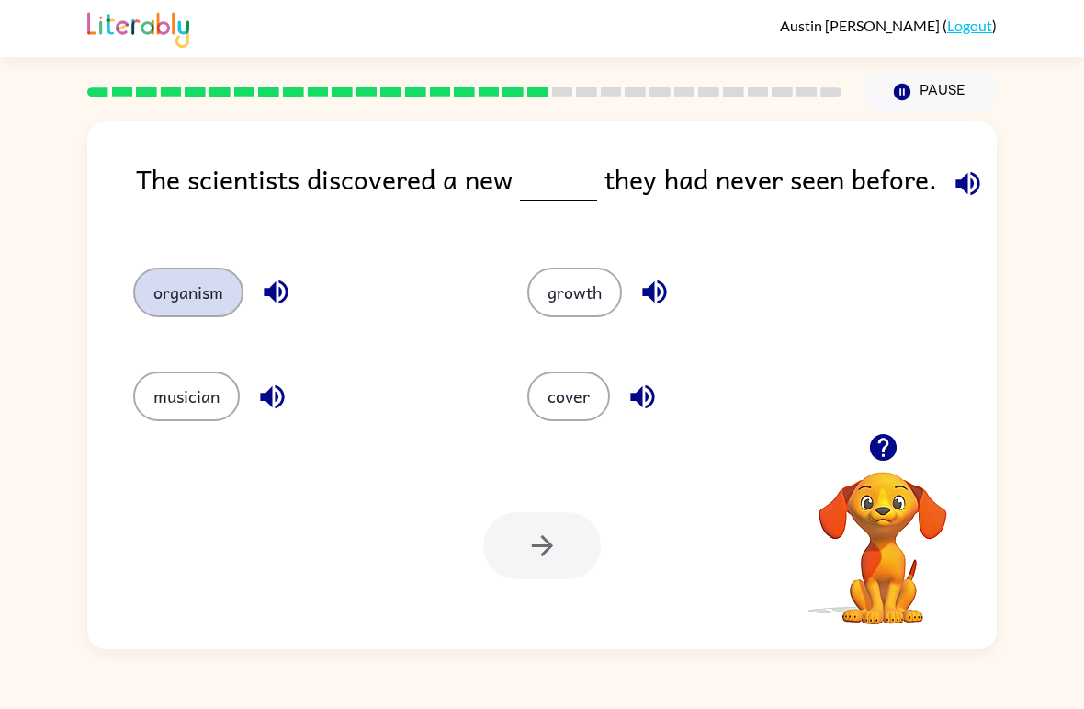
click at [197, 302] on button "organism" at bounding box center [188, 292] width 110 height 50
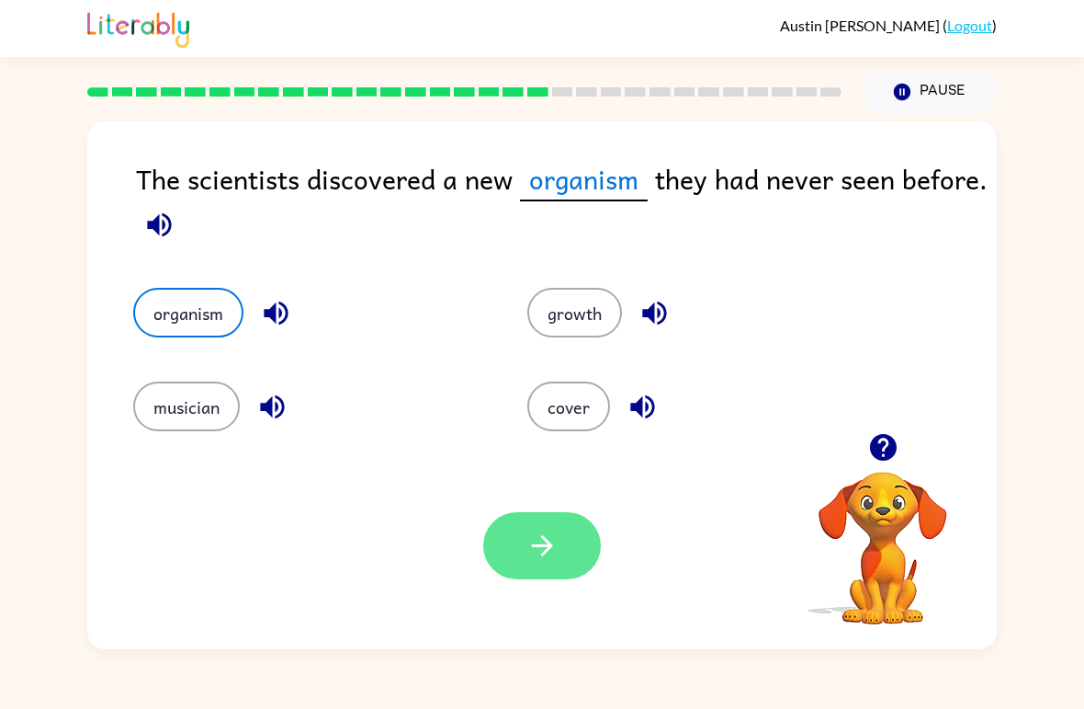
click at [562, 558] on button "button" at bounding box center [542, 545] width 118 height 67
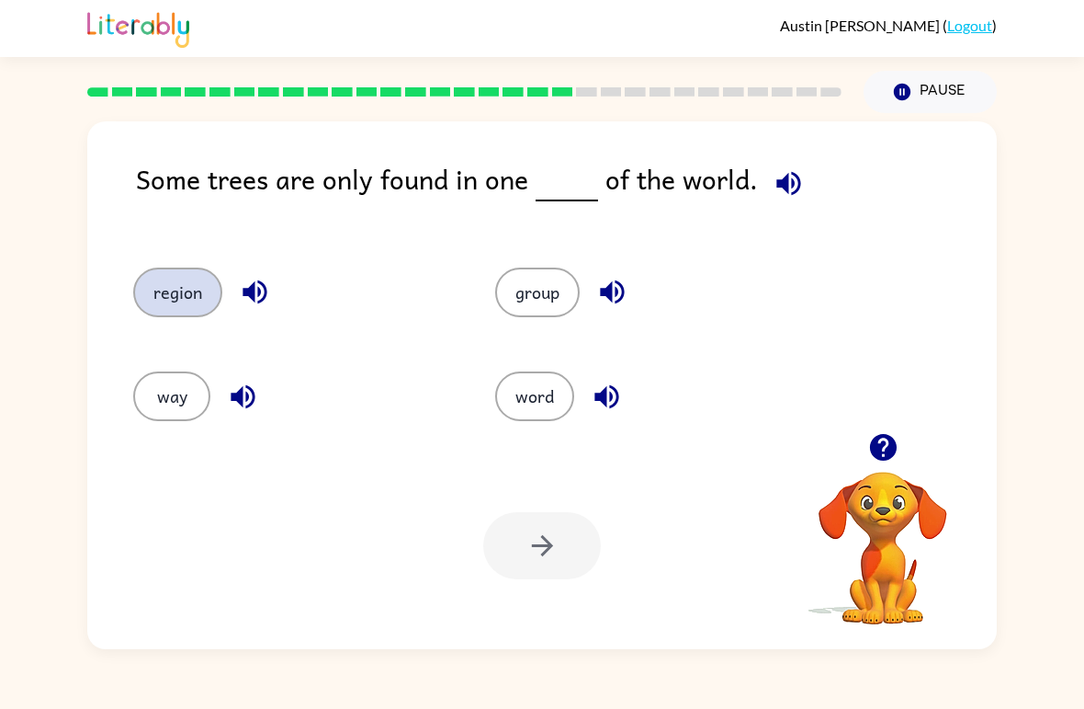
click at [170, 269] on button "region" at bounding box center [177, 292] width 89 height 50
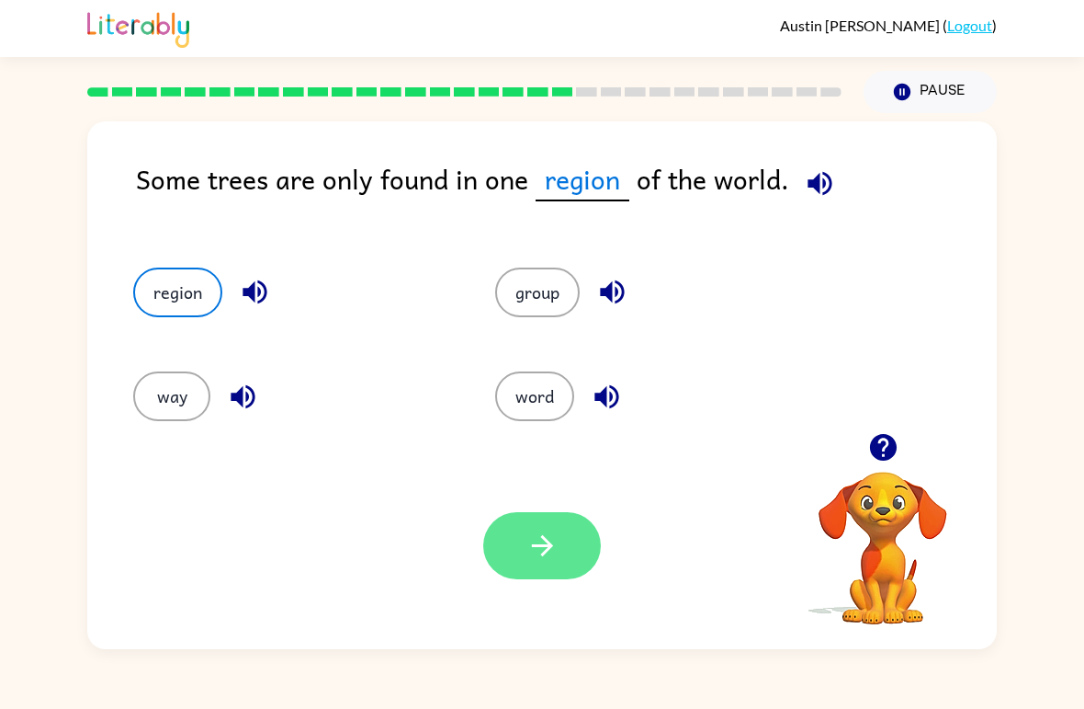
click at [568, 553] on button "button" at bounding box center [542, 545] width 118 height 67
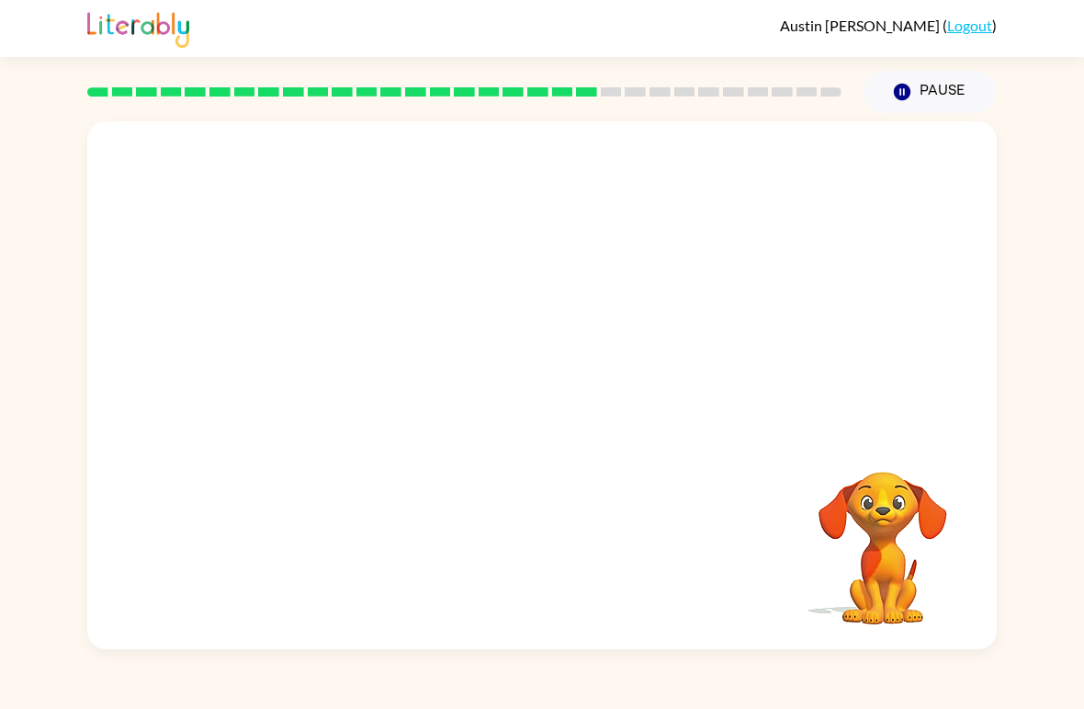
click at [366, 377] on video "Your browser must support playing .mp4 files to use Literably. Please try using…" at bounding box center [542, 277] width 910 height 312
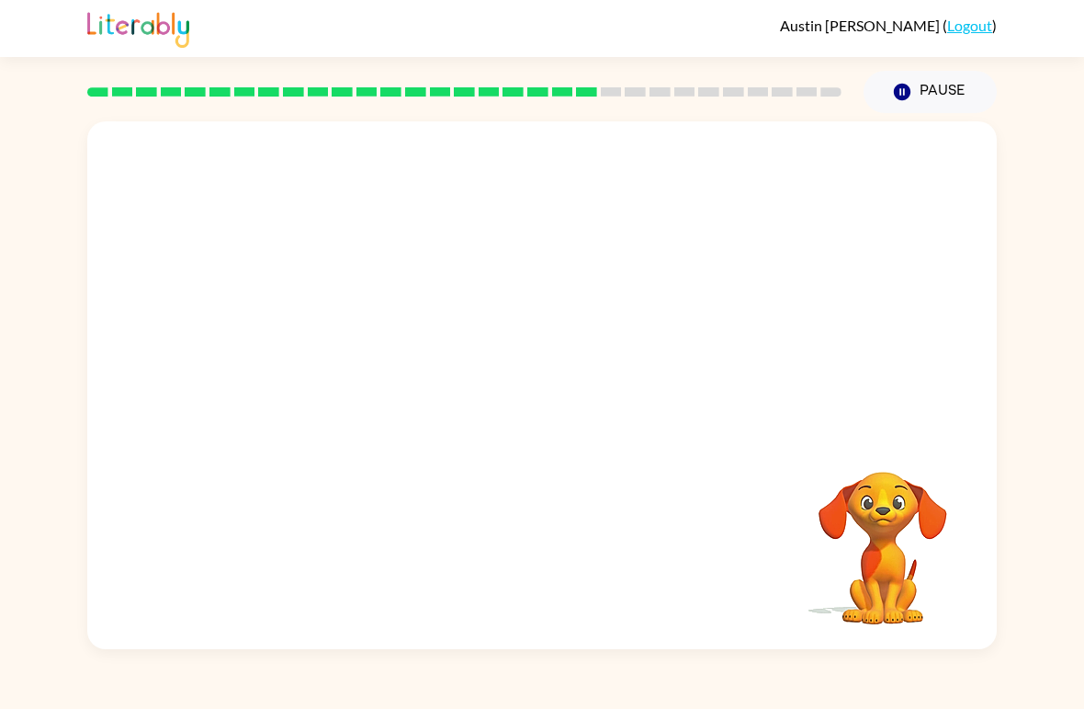
click at [366, 377] on video "Your browser must support playing .mp4 files to use Literably. Please try using…" at bounding box center [542, 277] width 910 height 312
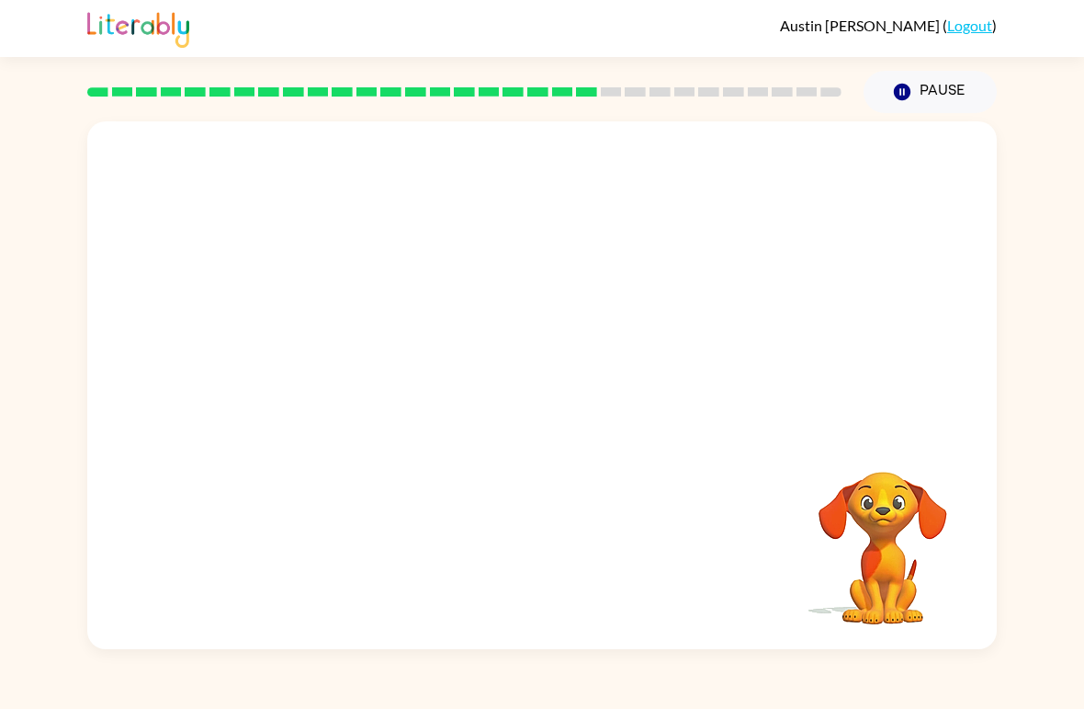
click at [366, 377] on video "Your browser must support playing .mp4 files to use Literably. Please try using…" at bounding box center [542, 277] width 910 height 312
click at [889, 509] on video "Your browser must support playing .mp4 files to use Literably. Please try using…" at bounding box center [883, 535] width 184 height 184
click at [528, 406] on div at bounding box center [542, 394] width 118 height 67
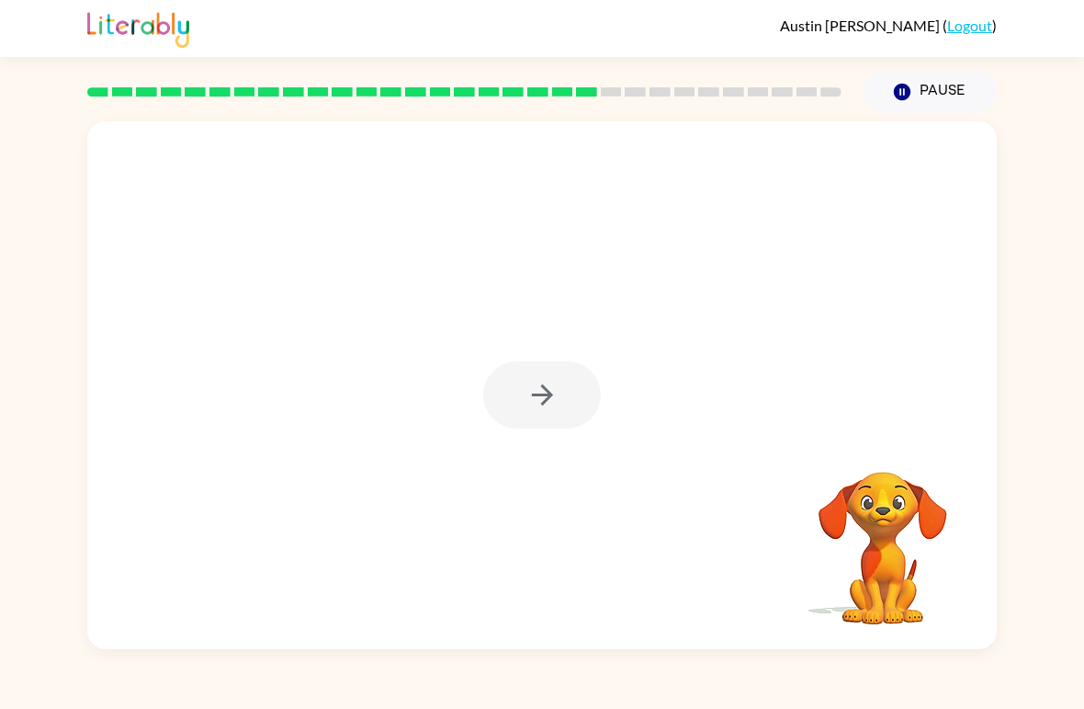
click at [528, 406] on div at bounding box center [542, 394] width 118 height 67
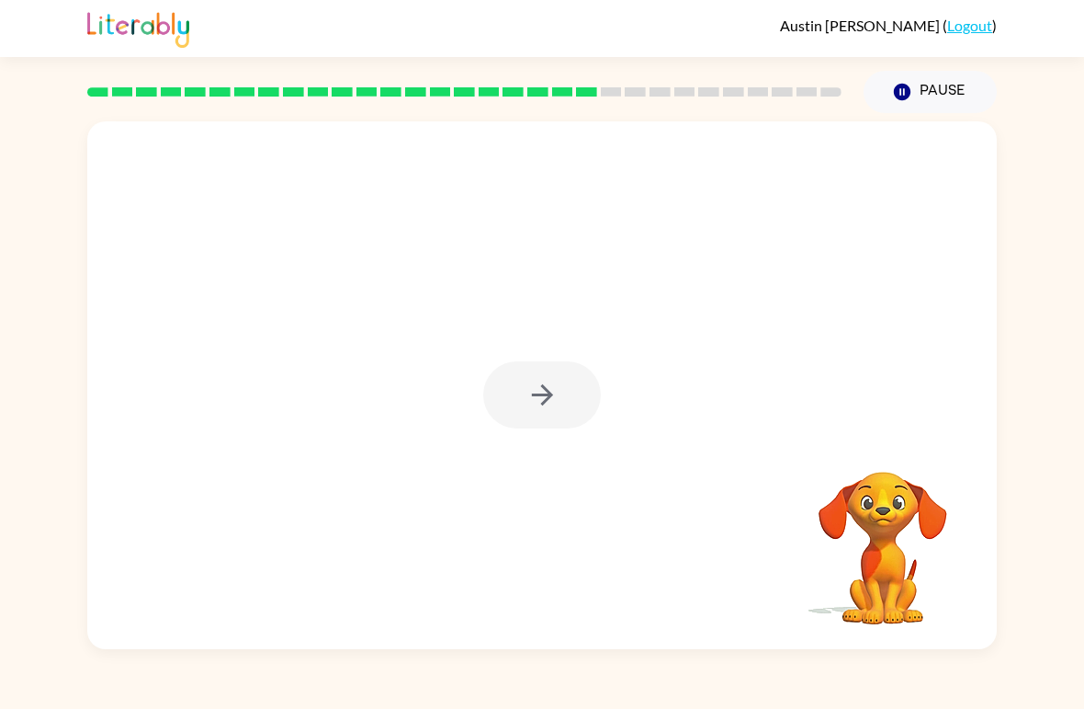
click at [528, 406] on div at bounding box center [542, 394] width 118 height 67
click at [528, 406] on icon "button" at bounding box center [543, 395] width 32 height 32
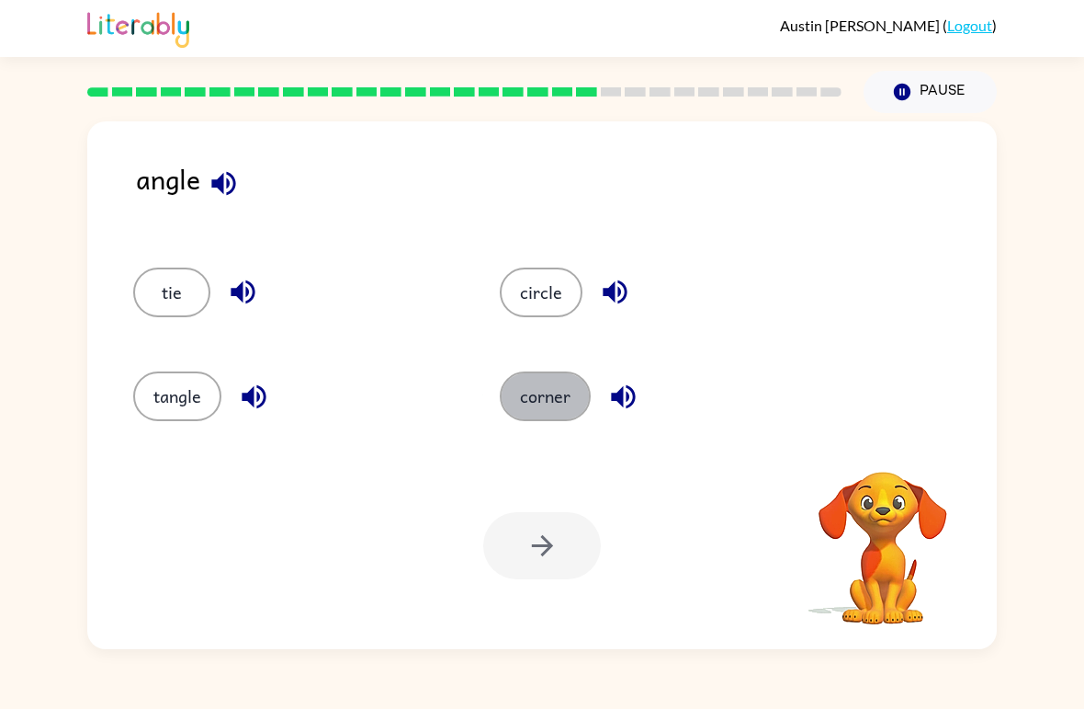
click at [528, 406] on button "corner" at bounding box center [545, 396] width 91 height 50
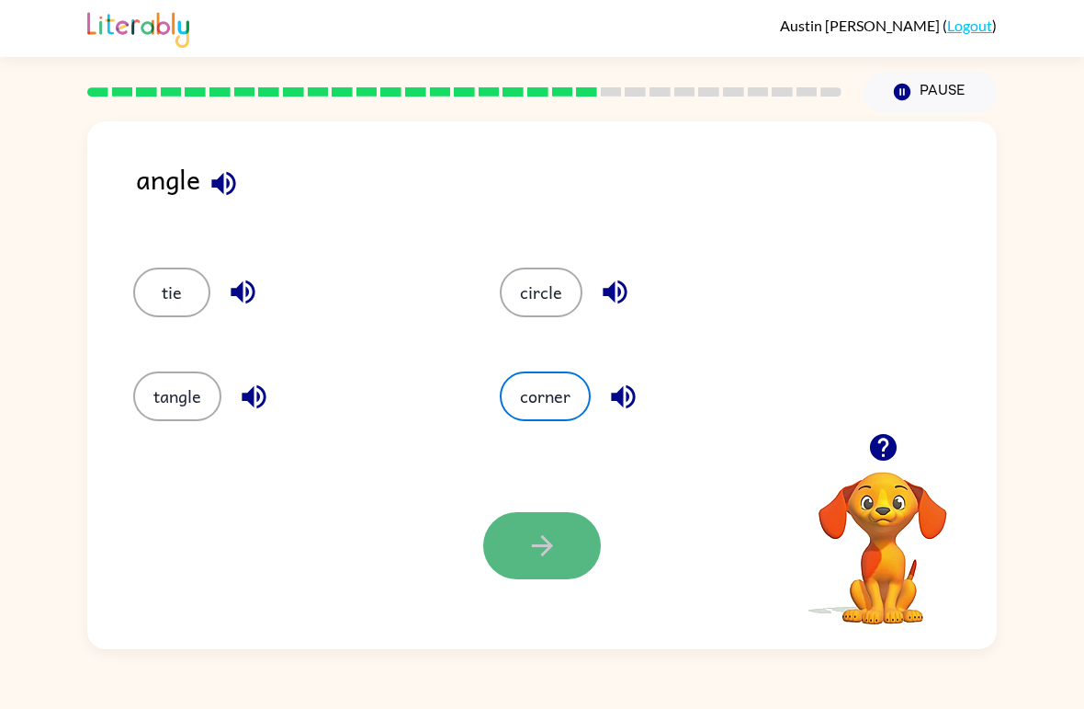
click at [541, 515] on button "button" at bounding box center [542, 545] width 118 height 67
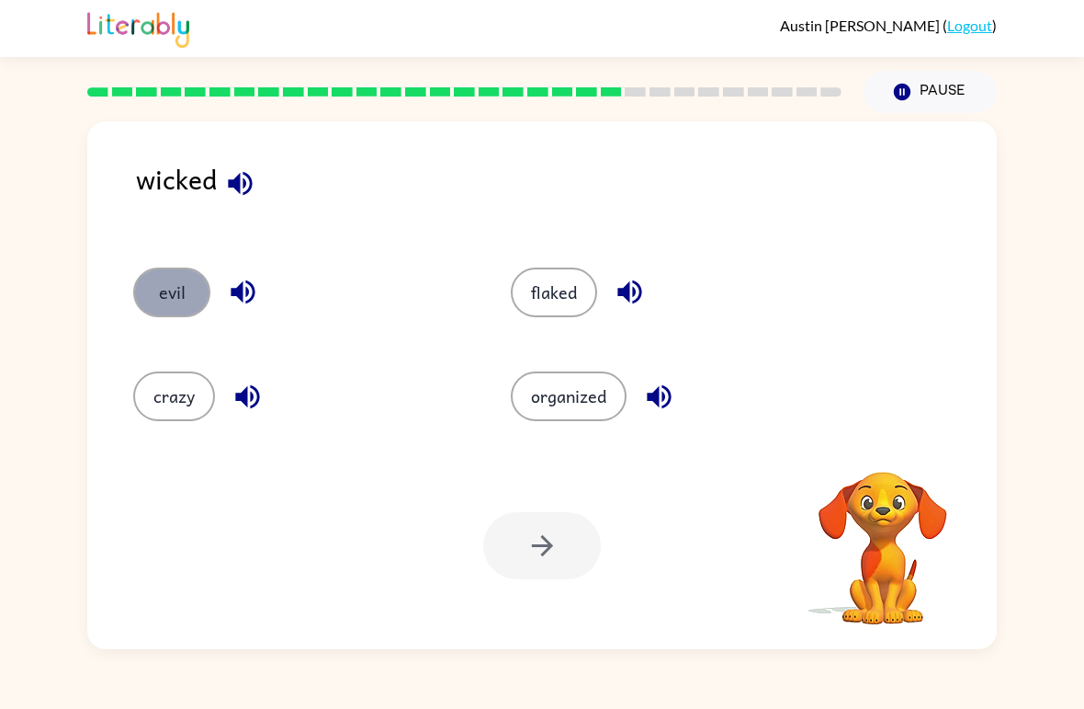
click at [168, 288] on button "evil" at bounding box center [171, 292] width 77 height 50
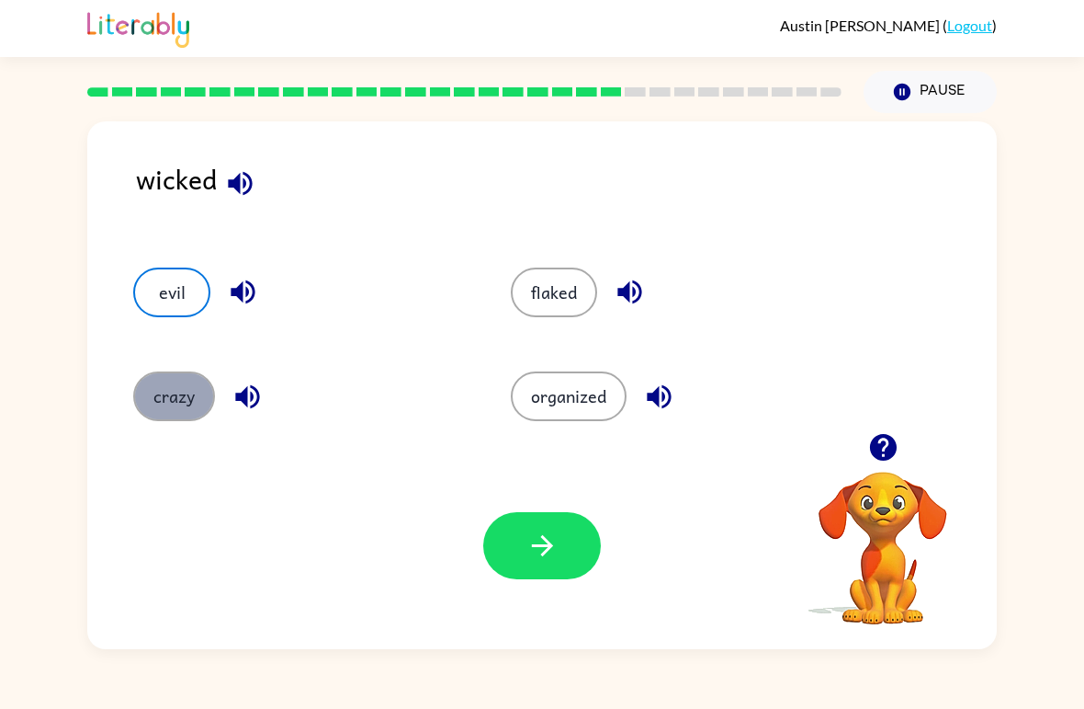
click at [164, 384] on button "crazy" at bounding box center [174, 396] width 82 height 50
click at [175, 300] on button "evil" at bounding box center [171, 292] width 77 height 50
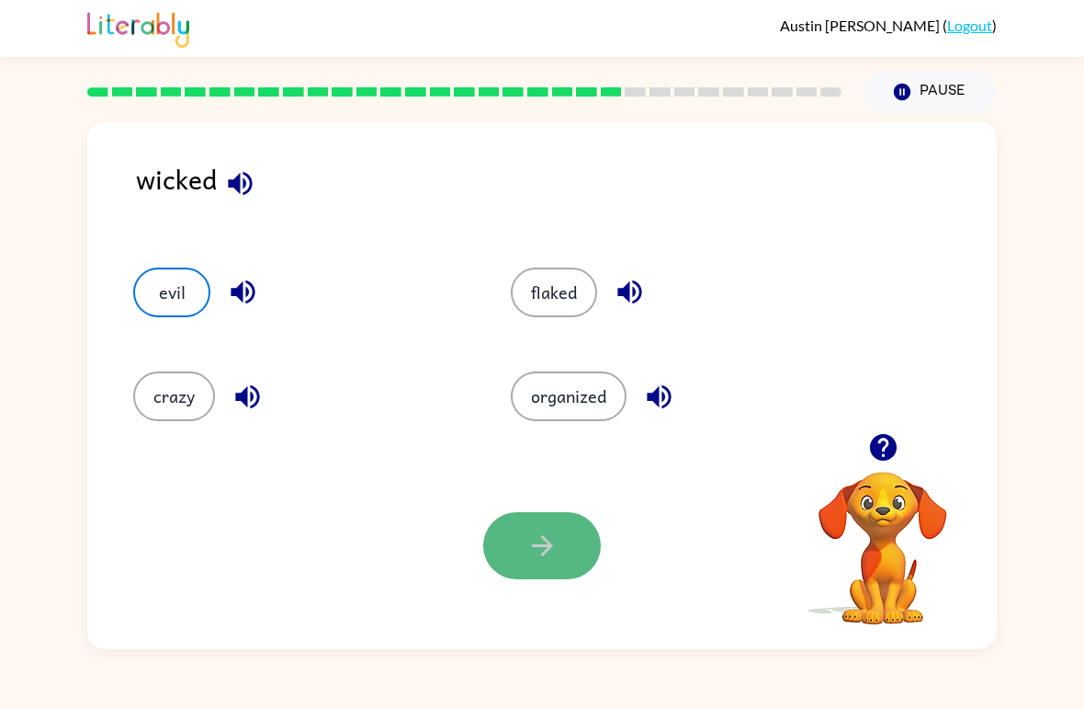
click at [524, 562] on button "button" at bounding box center [542, 545] width 118 height 67
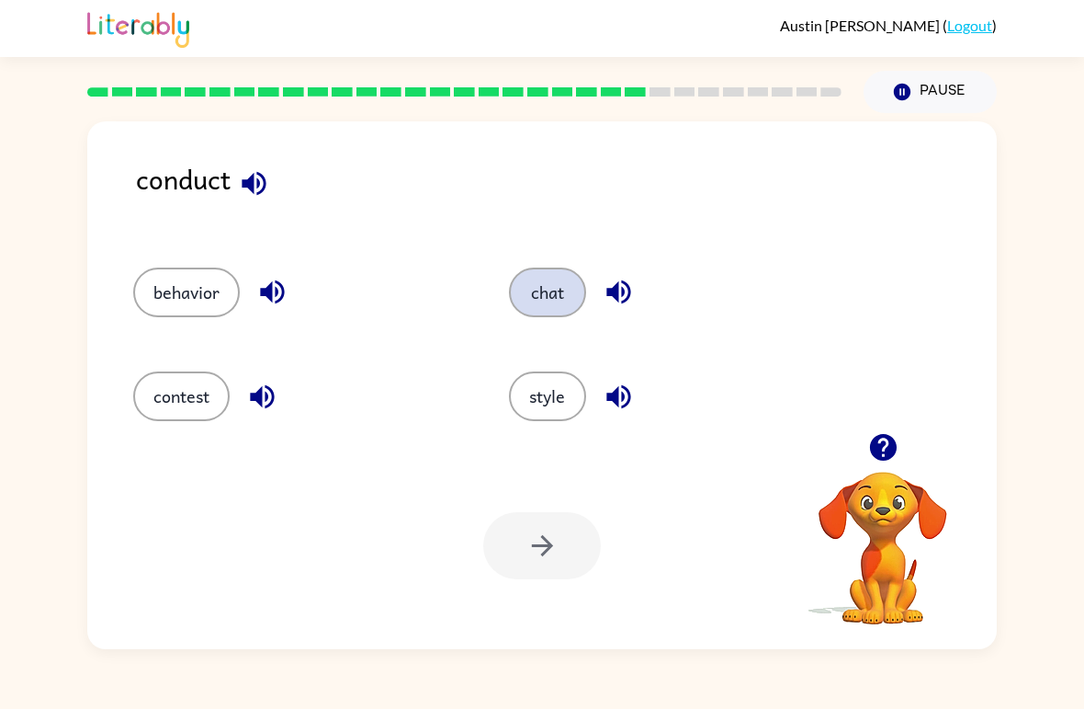
click at [556, 289] on button "chat" at bounding box center [547, 292] width 77 height 50
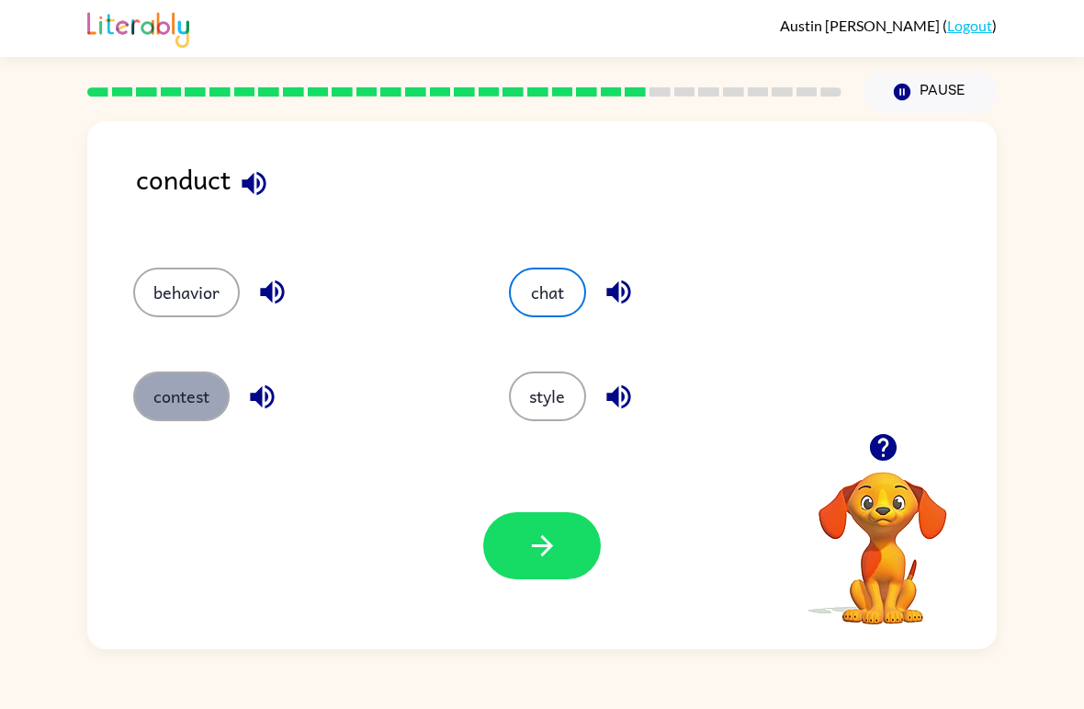
click at [200, 416] on button "contest" at bounding box center [181, 396] width 96 height 50
click at [575, 597] on div "Your browser must support playing .mp4 files to use Literably. Please try using…" at bounding box center [542, 545] width 910 height 207
click at [571, 593] on div "Your browser must support playing .mp4 files to use Literably. Please try using…" at bounding box center [542, 545] width 910 height 207
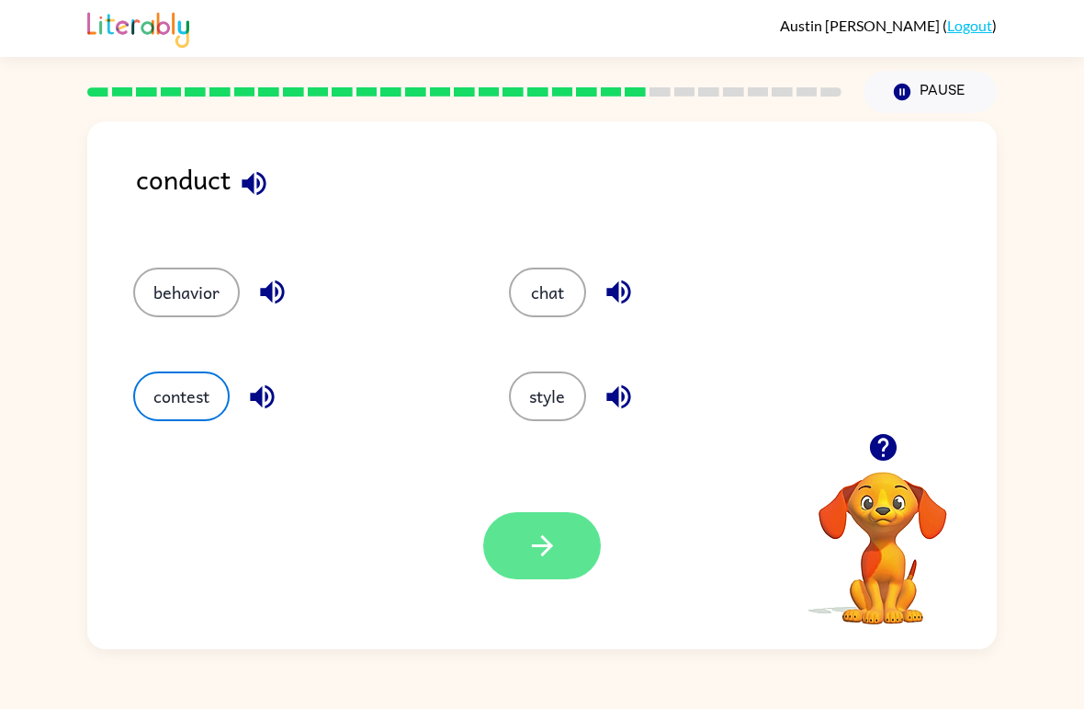
click at [566, 576] on button "button" at bounding box center [542, 545] width 118 height 67
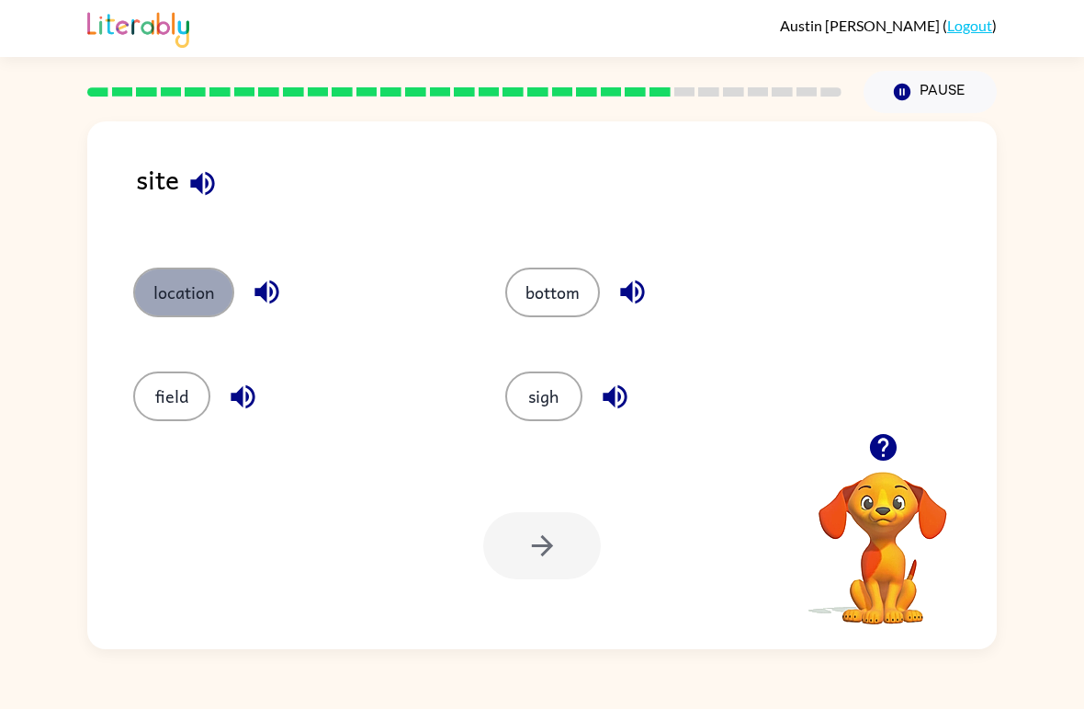
click at [205, 308] on button "location" at bounding box center [183, 292] width 101 height 50
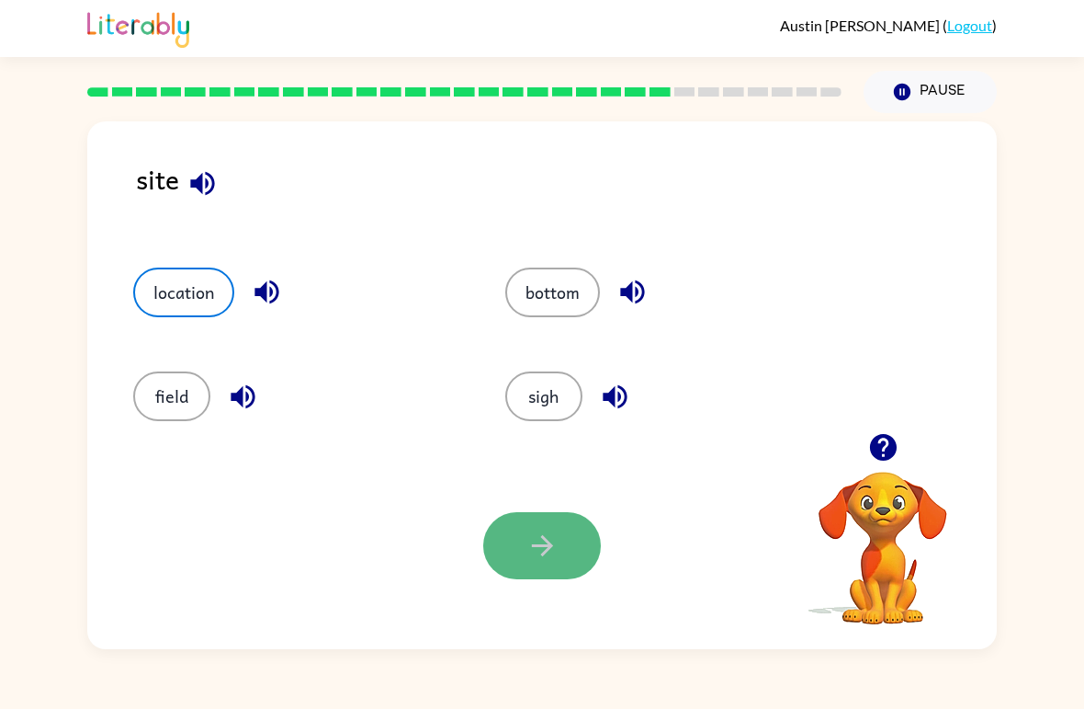
click at [535, 551] on icon "button" at bounding box center [543, 545] width 32 height 32
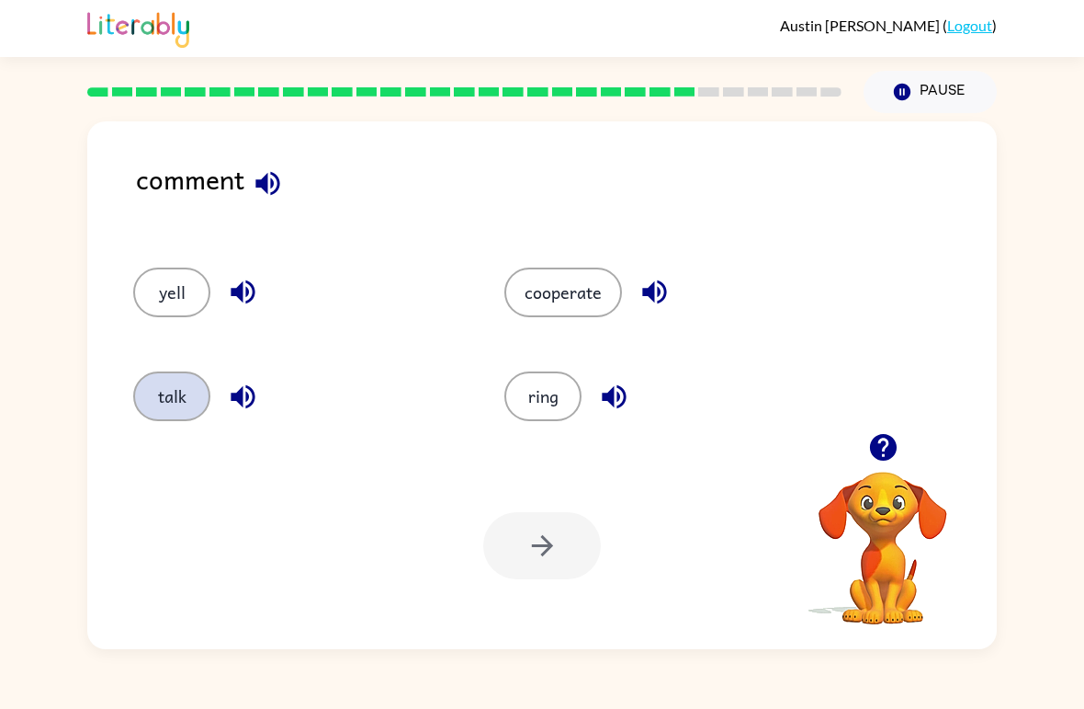
click at [170, 418] on button "talk" at bounding box center [171, 396] width 77 height 50
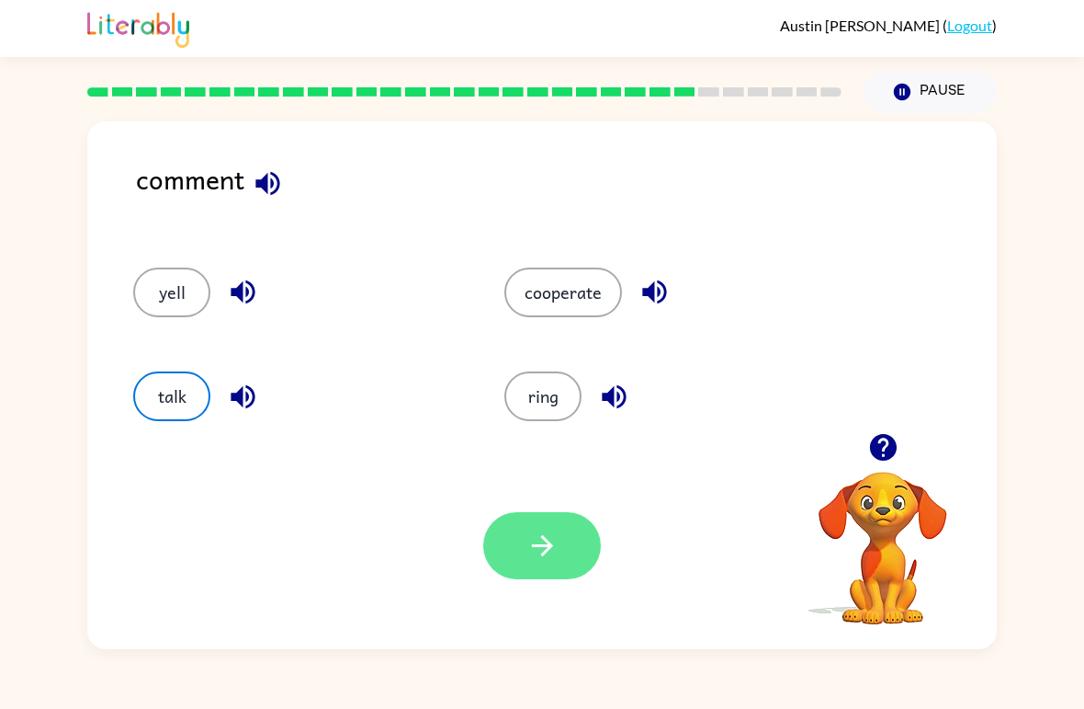
click at [492, 561] on button "button" at bounding box center [542, 545] width 118 height 67
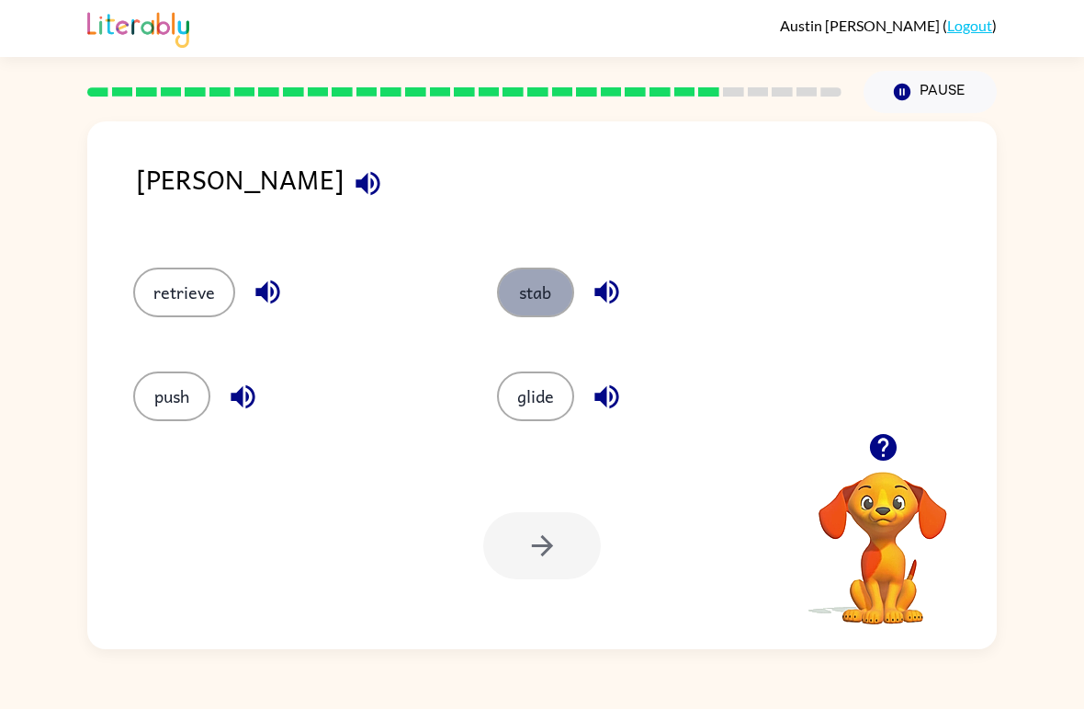
click at [535, 289] on button "stab" at bounding box center [535, 292] width 77 height 50
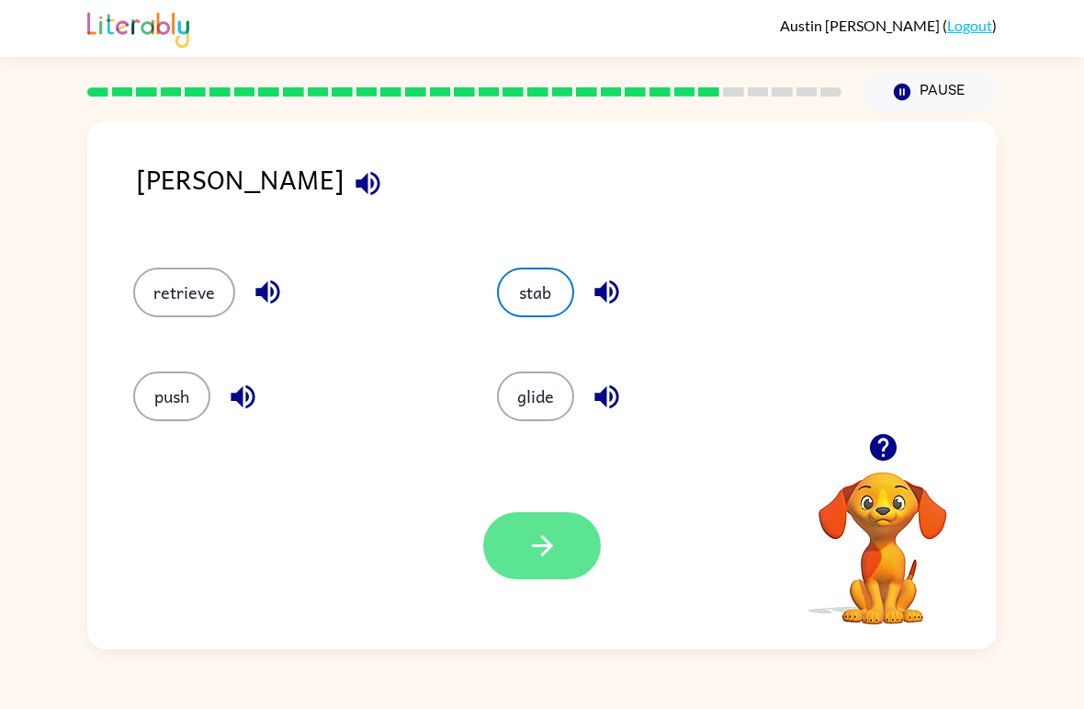
click at [562, 550] on button "button" at bounding box center [542, 545] width 118 height 67
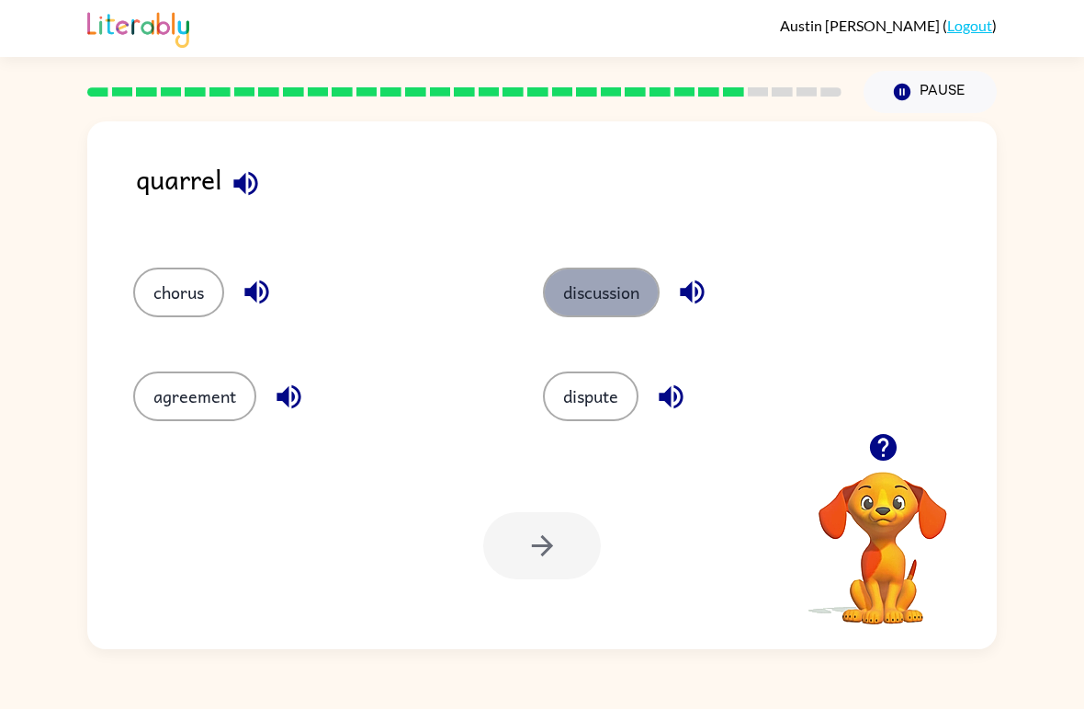
click at [608, 291] on button "discussion" at bounding box center [601, 292] width 117 height 50
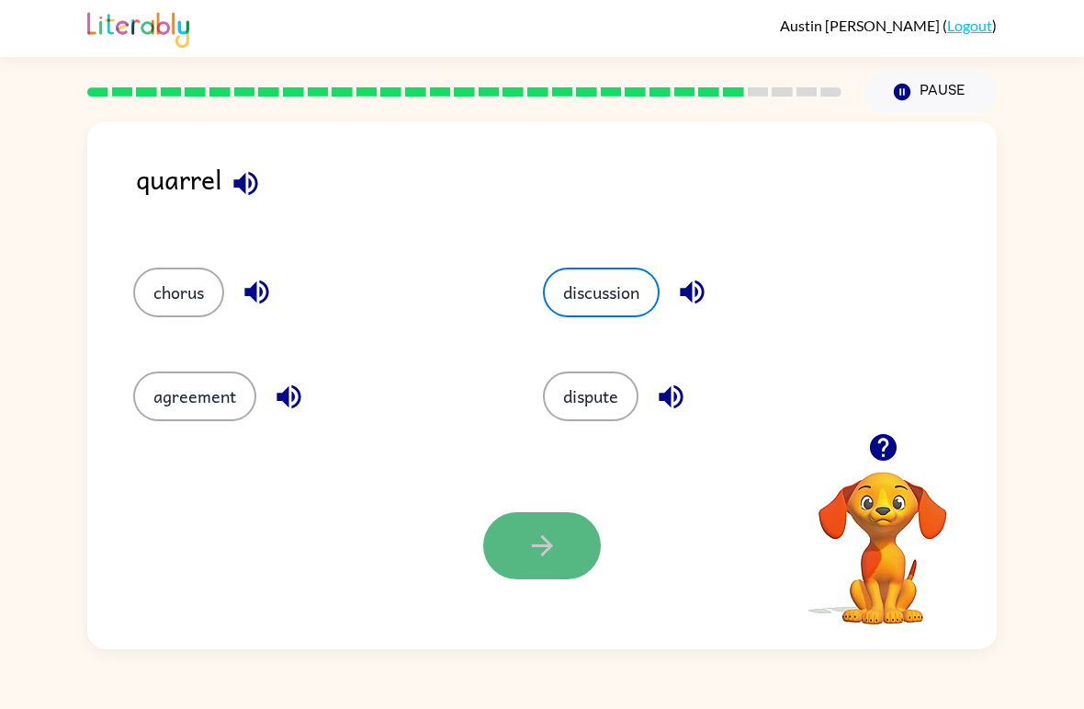
click at [548, 570] on button "button" at bounding box center [542, 545] width 118 height 67
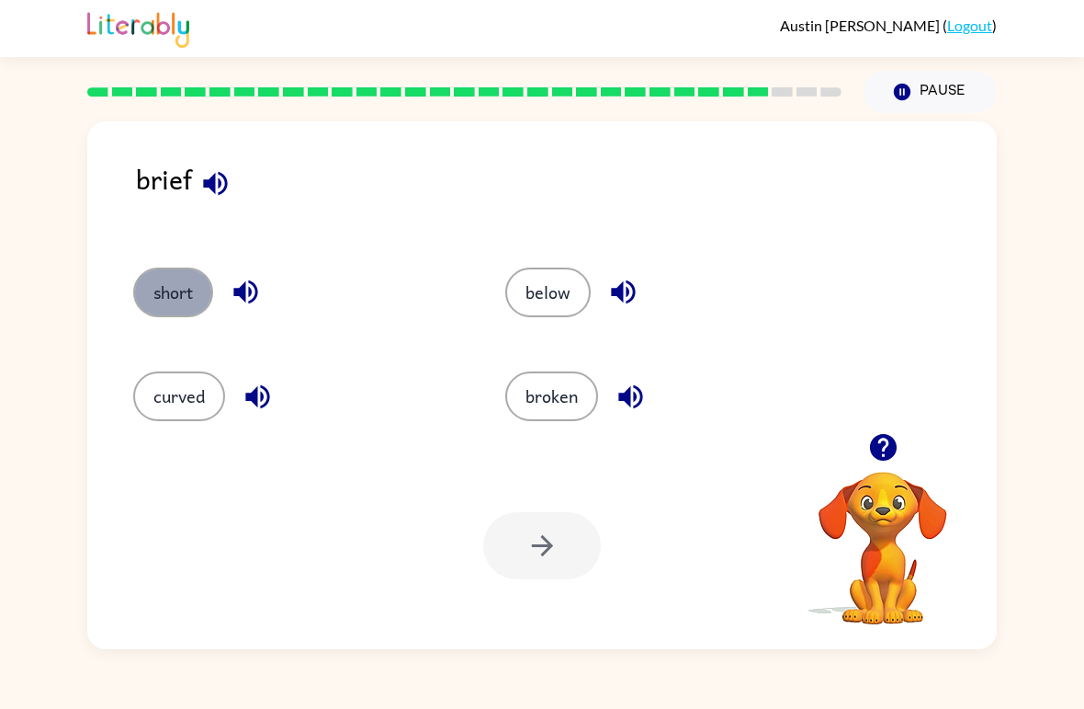
click at [156, 284] on button "short" at bounding box center [173, 292] width 80 height 50
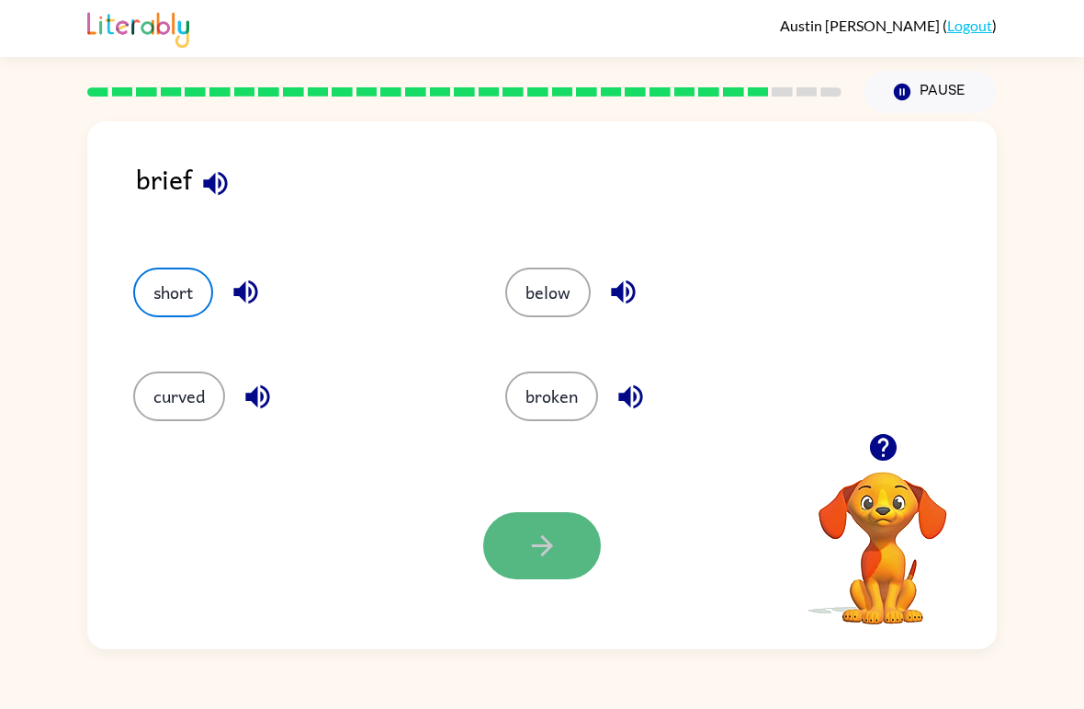
click at [557, 513] on button "button" at bounding box center [542, 545] width 118 height 67
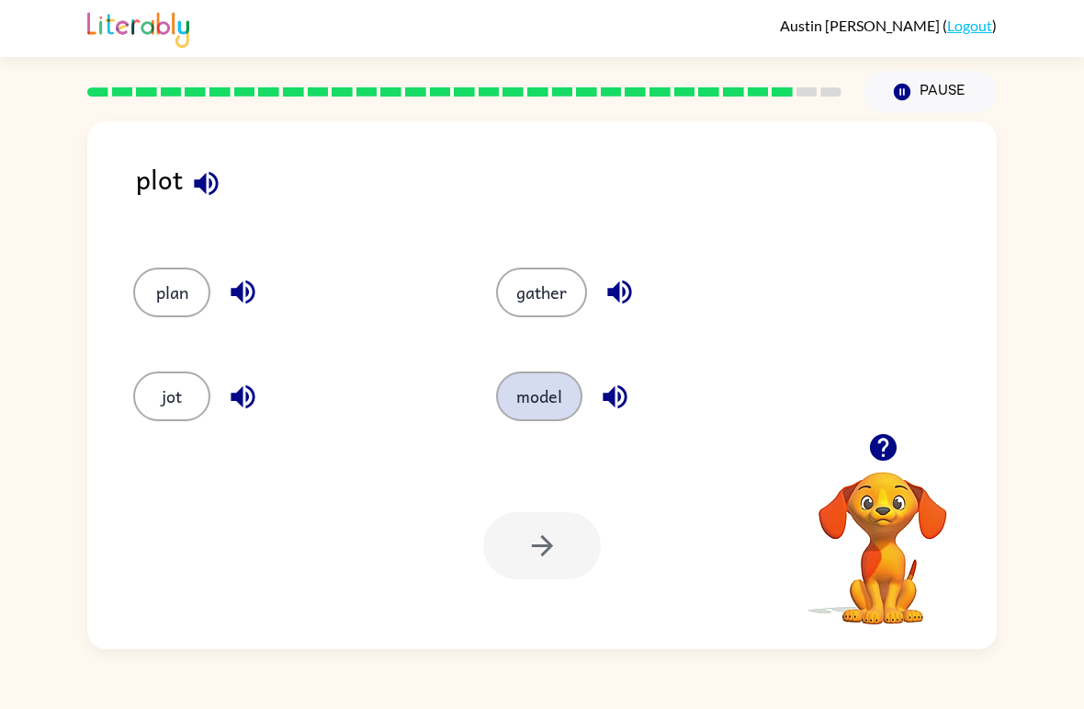
click at [544, 397] on button "model" at bounding box center [539, 396] width 86 height 50
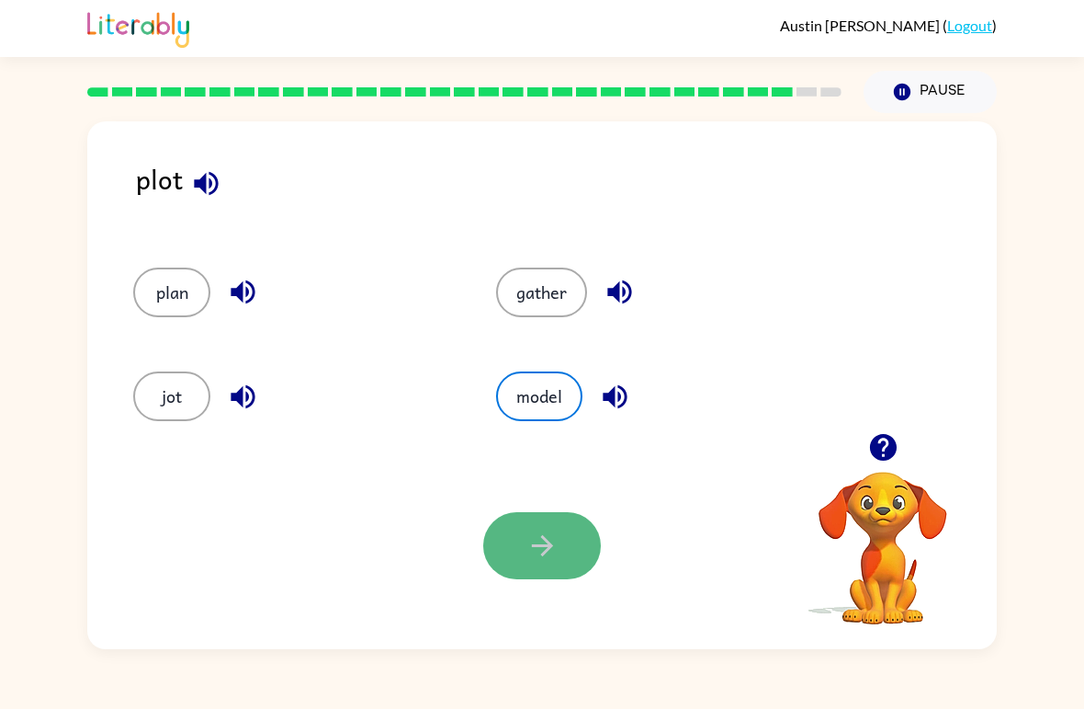
click at [534, 547] on icon "button" at bounding box center [541, 545] width 21 height 21
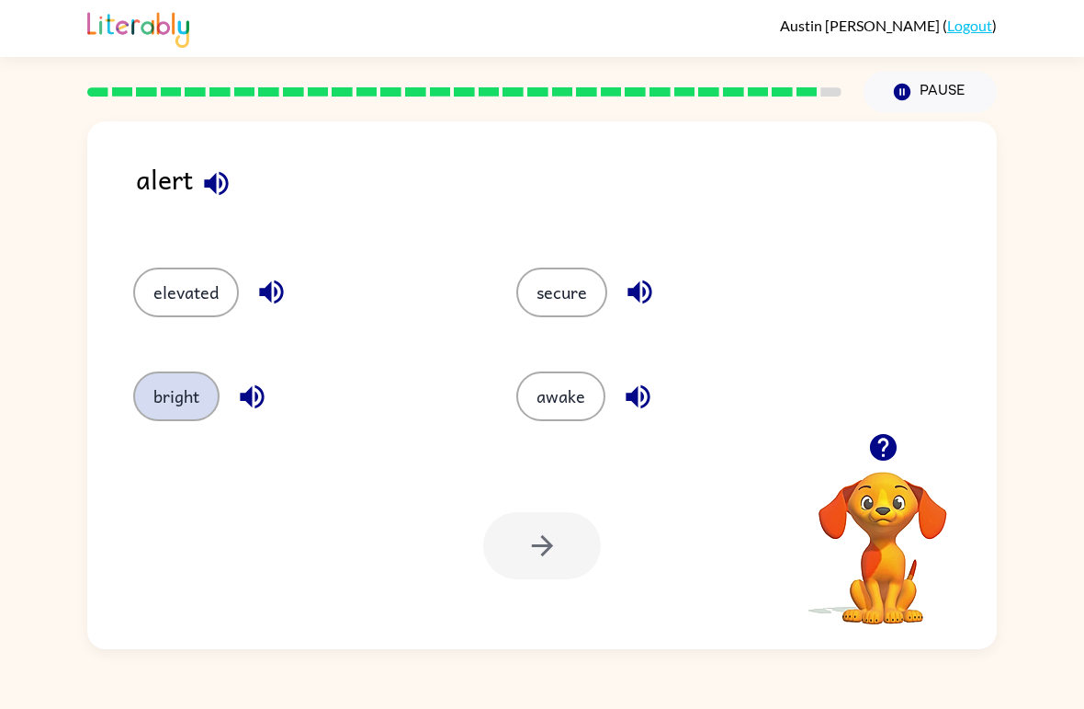
click at [189, 404] on button "bright" at bounding box center [176, 396] width 86 height 50
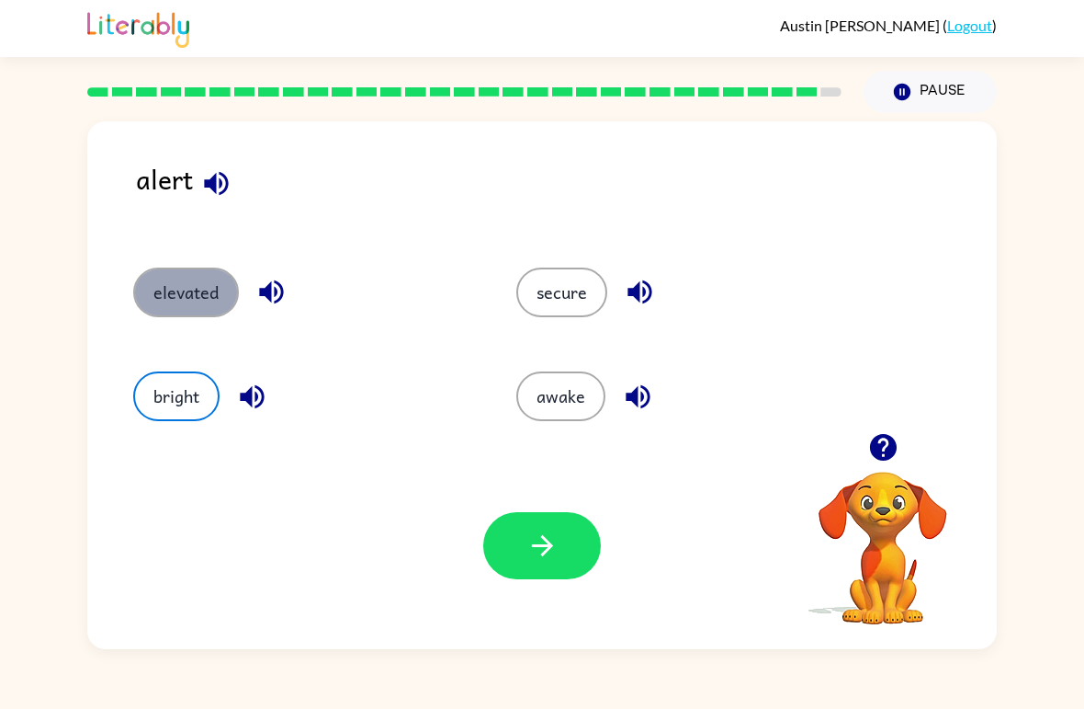
click at [223, 299] on button "elevated" at bounding box center [186, 292] width 106 height 50
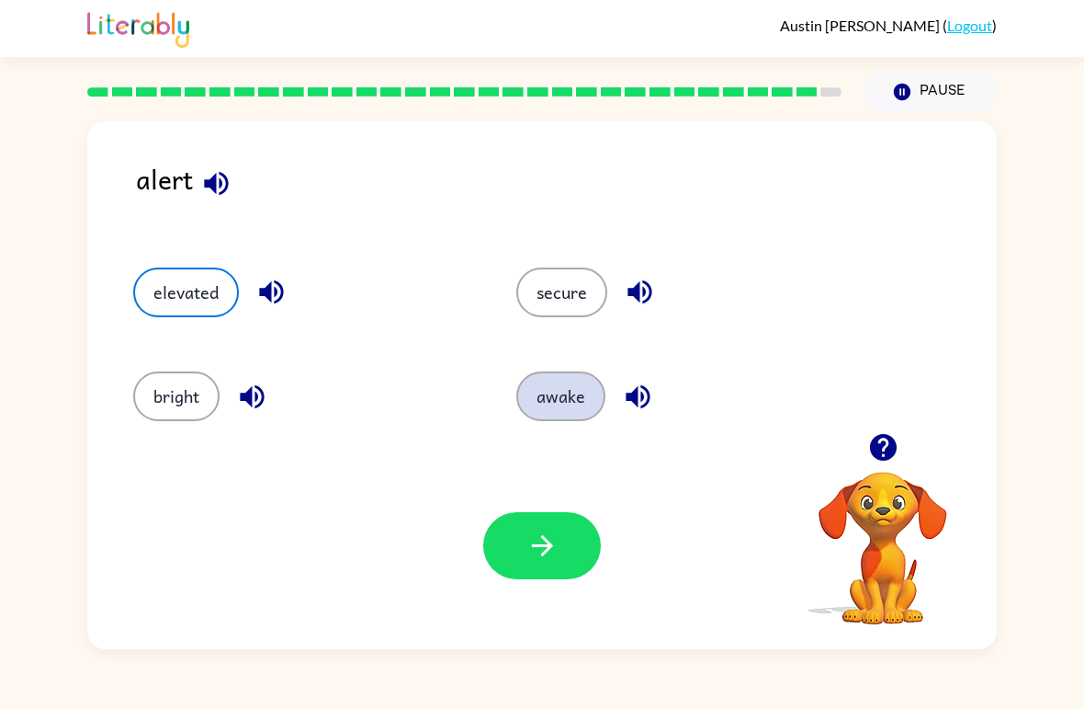
click at [557, 418] on button "awake" at bounding box center [560, 396] width 89 height 50
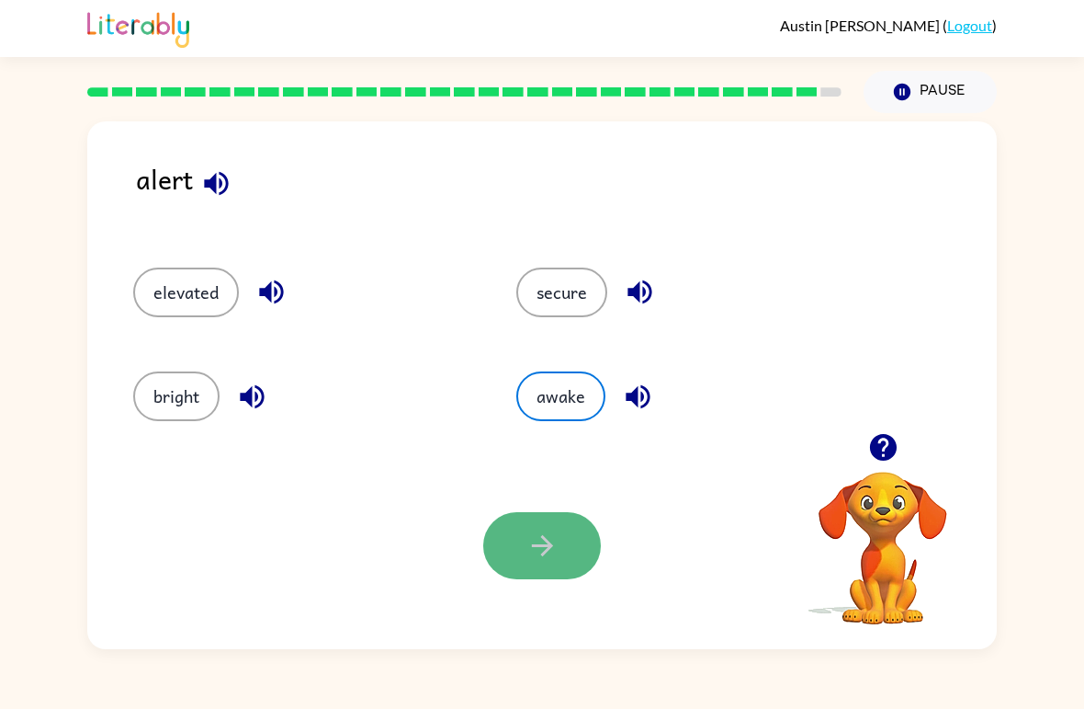
click at [536, 521] on button "button" at bounding box center [542, 545] width 118 height 67
